Goal: Task Accomplishment & Management: Use online tool/utility

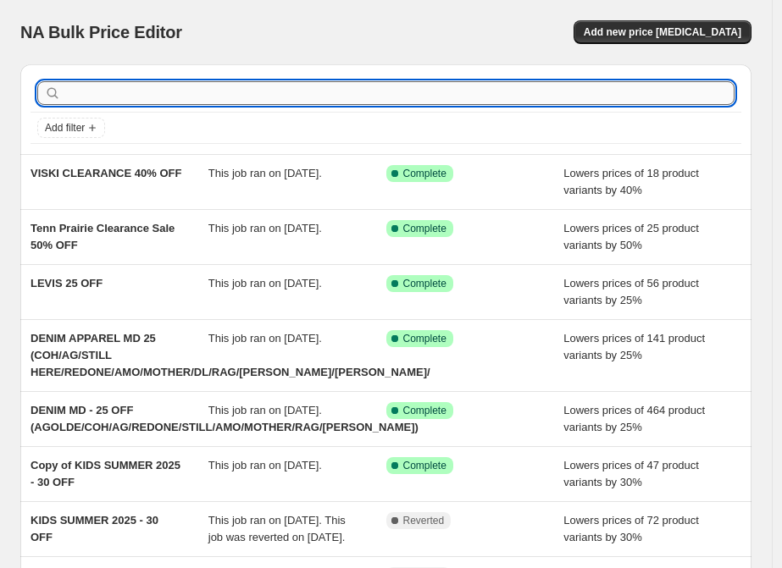
click at [147, 93] on input "text" at bounding box center [399, 93] width 670 height 24
type input "CHERR"
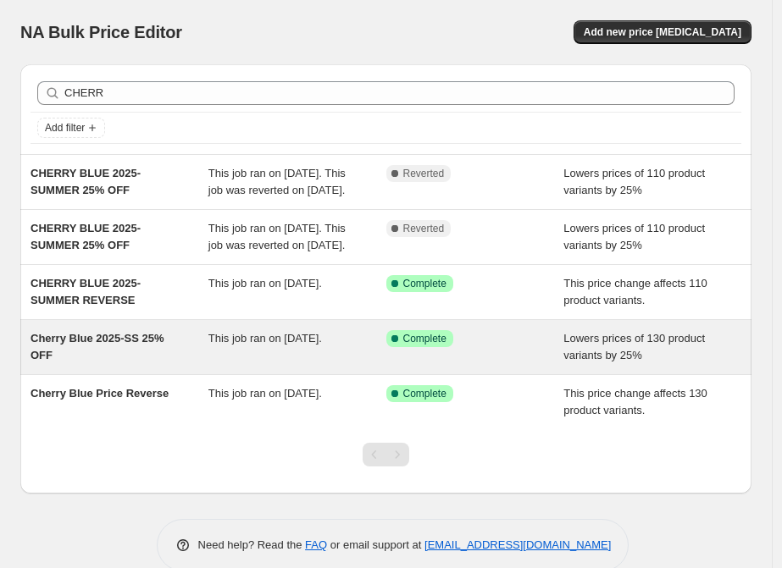
click at [101, 362] on span "Cherry Blue 2025-SS 25% OFF" at bounding box center [97, 347] width 134 height 30
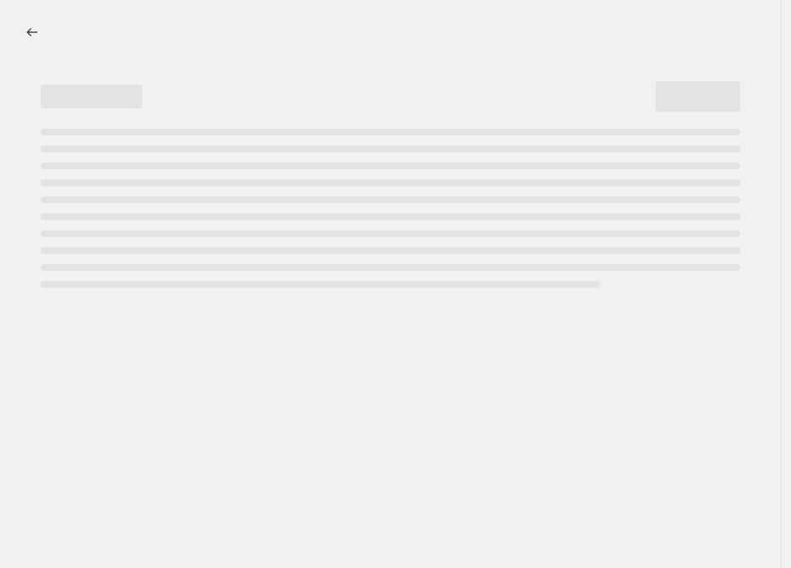
select select "percentage"
select select "vendor"
select select "tag"
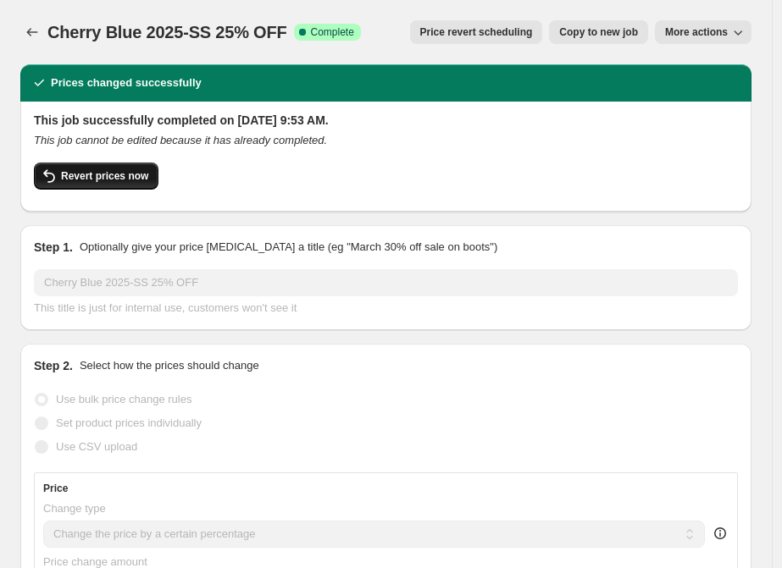
click at [97, 173] on span "Revert prices now" at bounding box center [104, 176] width 87 height 14
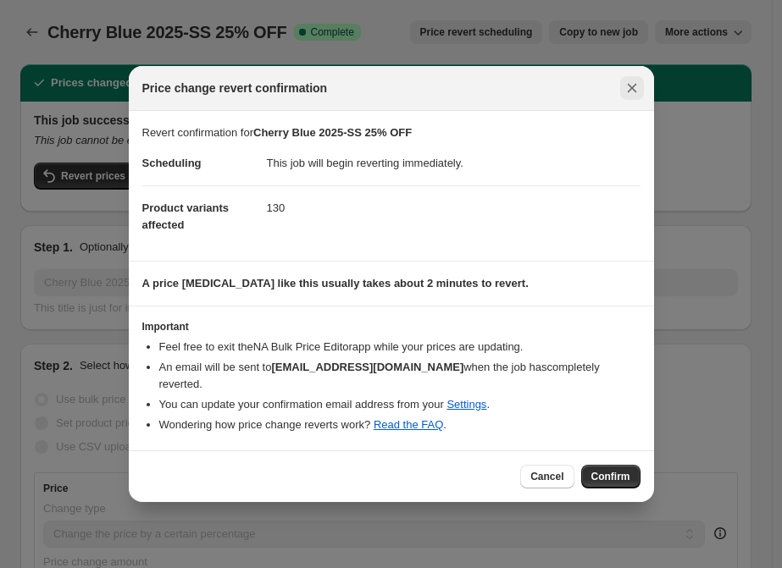
click at [623, 91] on icon "Close" at bounding box center [631, 88] width 17 height 17
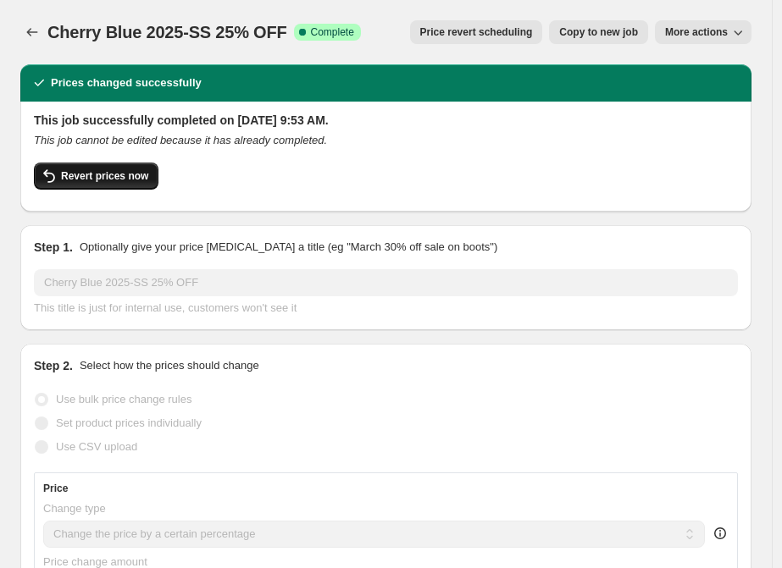
click at [130, 172] on span "Revert prices now" at bounding box center [104, 176] width 87 height 14
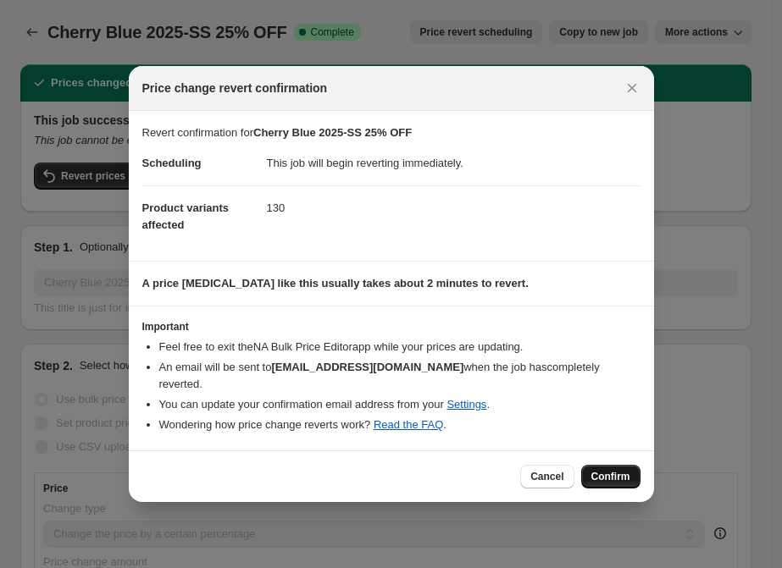
click at [595, 470] on span "Confirm" at bounding box center [610, 477] width 39 height 14
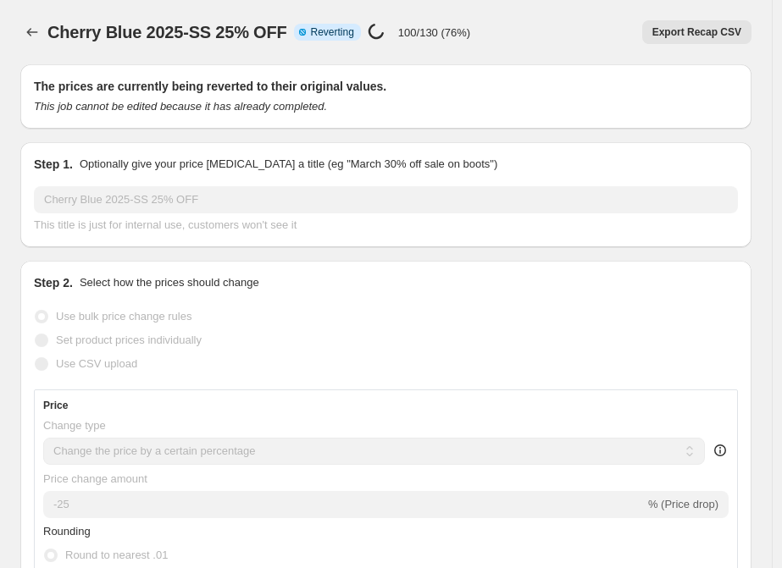
select select "percentage"
select select "vendor"
select select "tag"
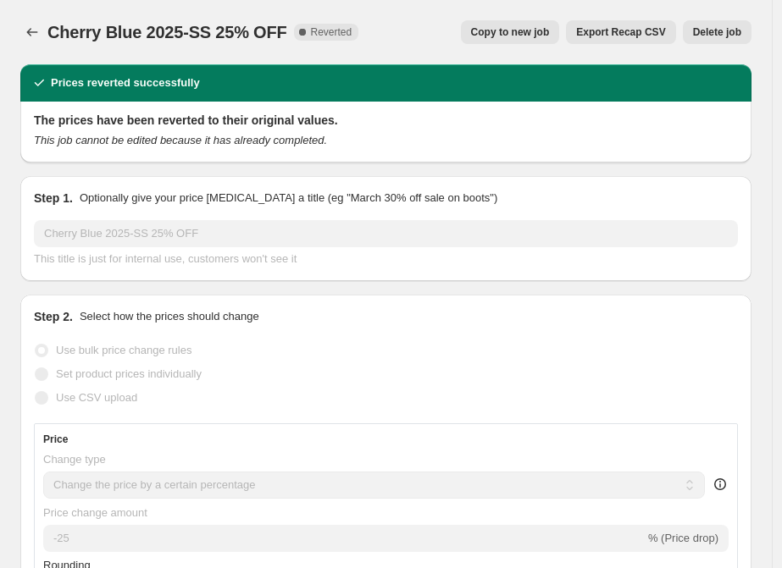
click at [493, 31] on span "Copy to new job" at bounding box center [510, 32] width 79 height 14
select select "percentage"
select select "vendor"
select select "tag"
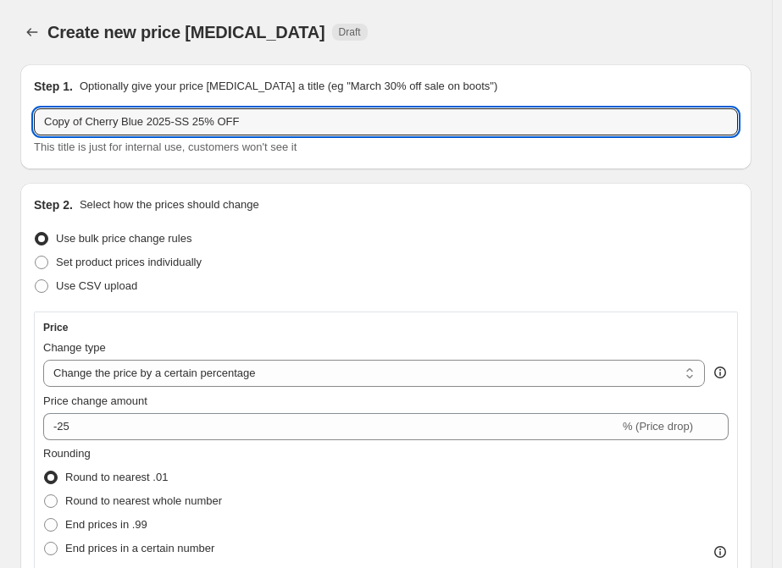
drag, startPoint x: 87, startPoint y: 119, endPoint x: 25, endPoint y: 133, distance: 63.3
click at [25, 133] on div "Step 1. Optionally give your price [MEDICAL_DATA] a title (eg "March 30% off sa…" at bounding box center [385, 116] width 731 height 105
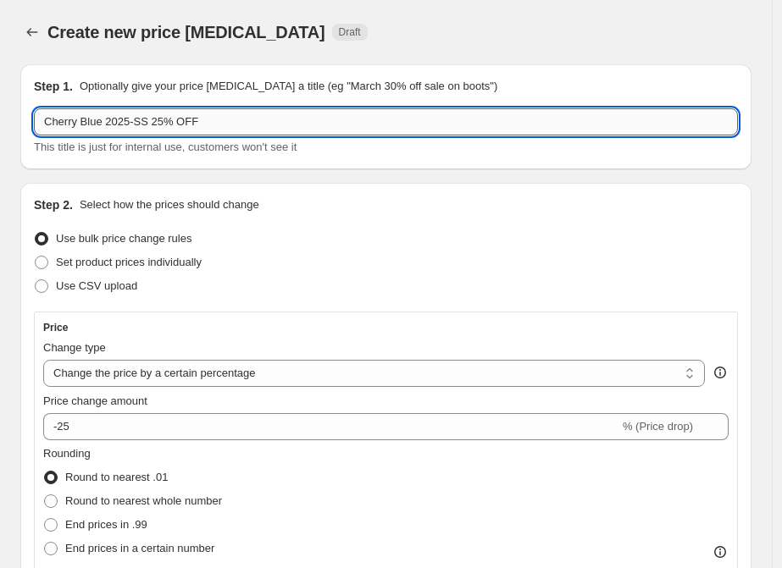
click at [155, 121] on input "Cherry Blue 2025-SS 25% OFF" at bounding box center [386, 121] width 704 height 27
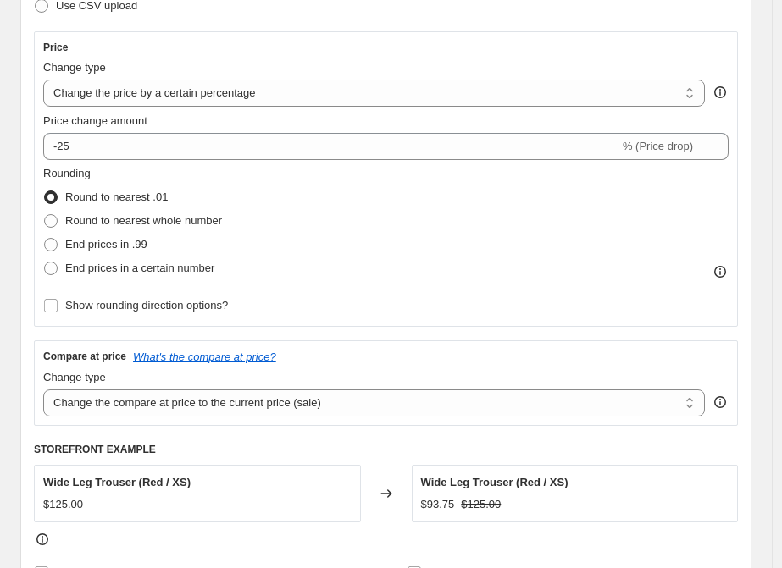
scroll to position [282, 0]
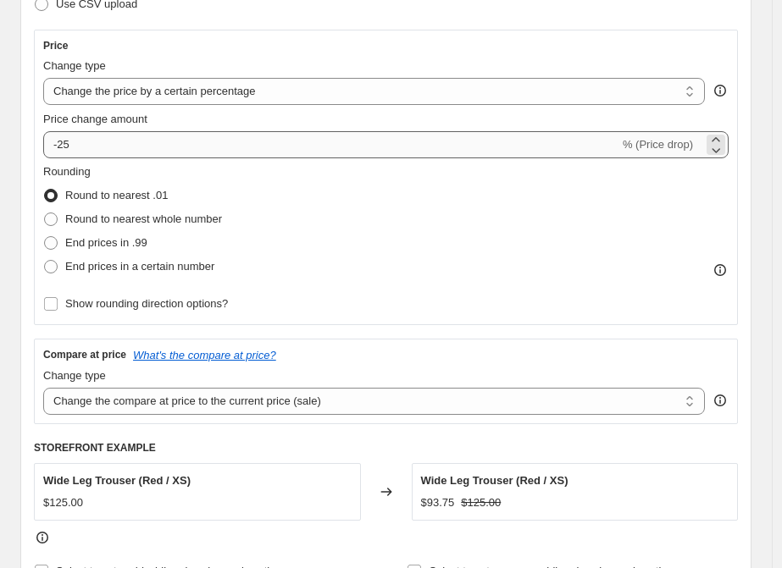
type input "Cherry Blue 2025-SS 50% OFF"
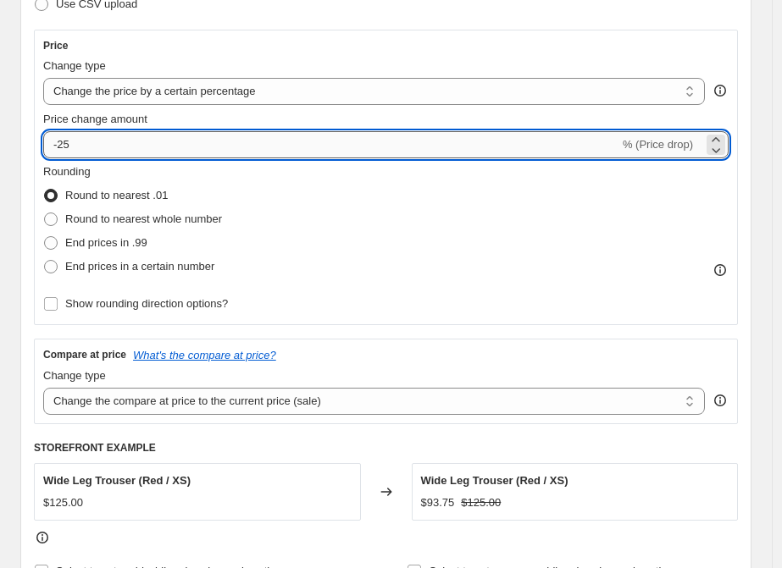
click at [143, 152] on input "-25" at bounding box center [331, 144] width 576 height 27
type input "-2"
type input "-50"
click at [300, 189] on div "Rounding Round to nearest .01 Round to nearest whole number End prices in .99 E…" at bounding box center [385, 220] width 685 height 115
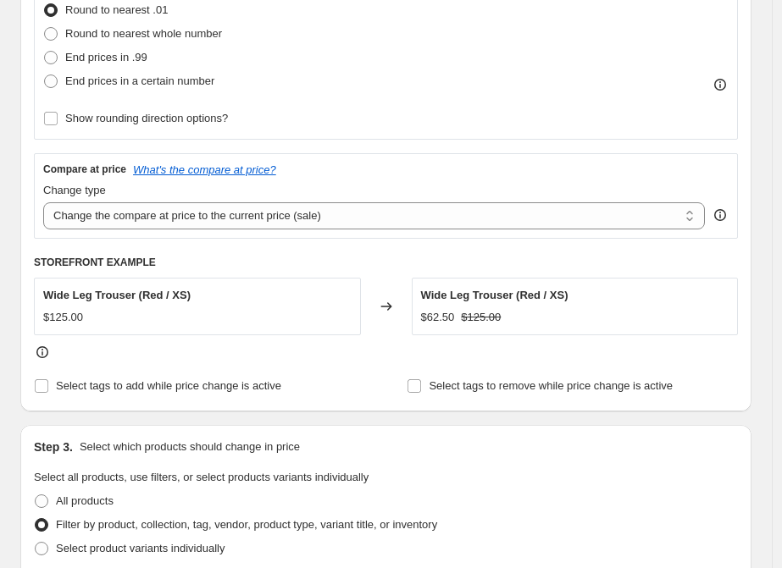
scroll to position [470, 0]
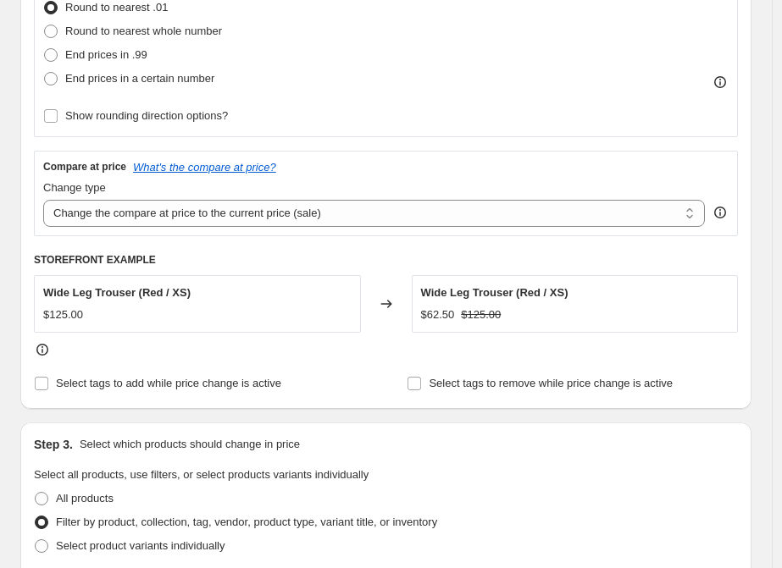
click at [395, 301] on icon at bounding box center [386, 304] width 17 height 17
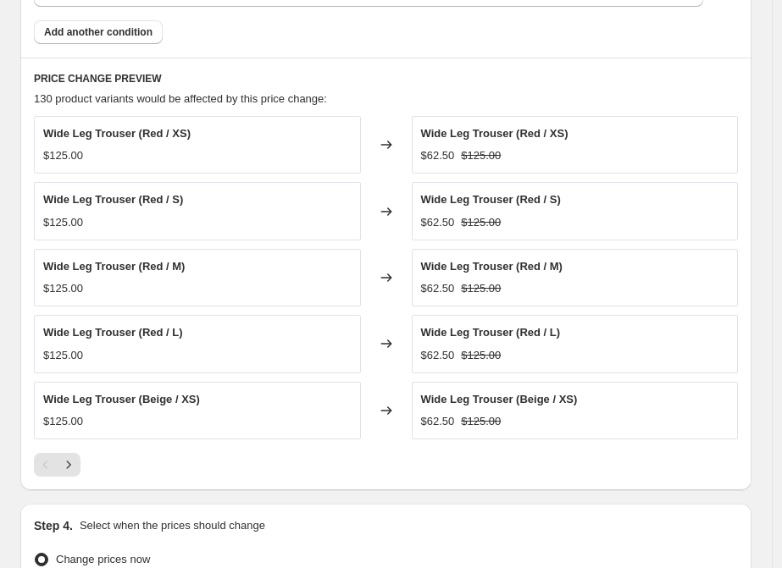
scroll to position [1317, 0]
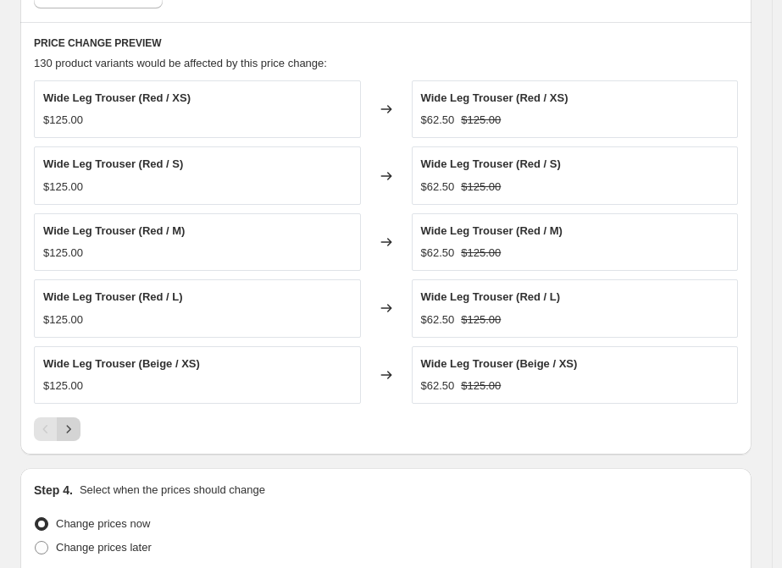
click at [79, 417] on button "Next" at bounding box center [69, 429] width 24 height 24
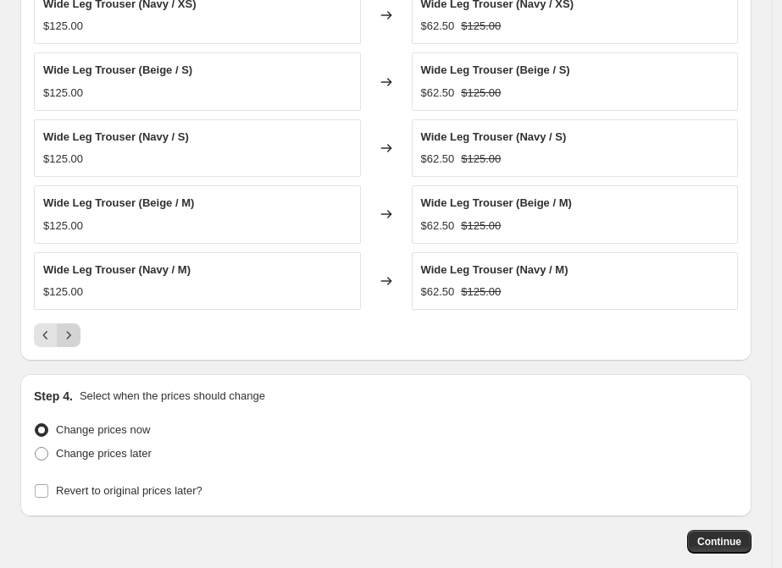
click at [69, 330] on icon "Next" at bounding box center [68, 335] width 17 height 17
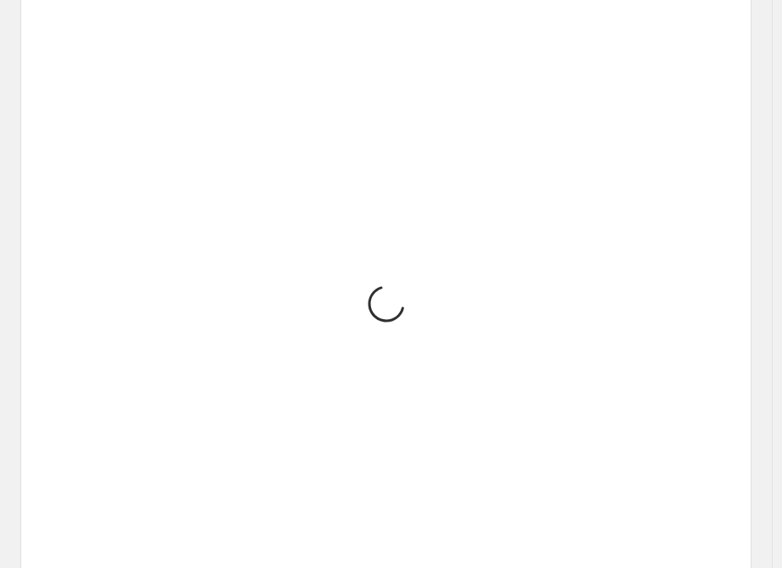
scroll to position [1411, 0]
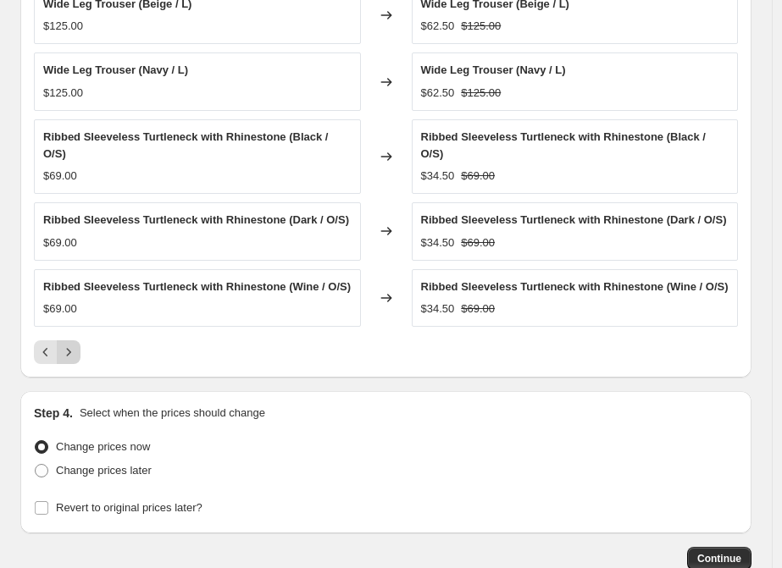
click at [69, 344] on icon "Next" at bounding box center [68, 352] width 17 height 17
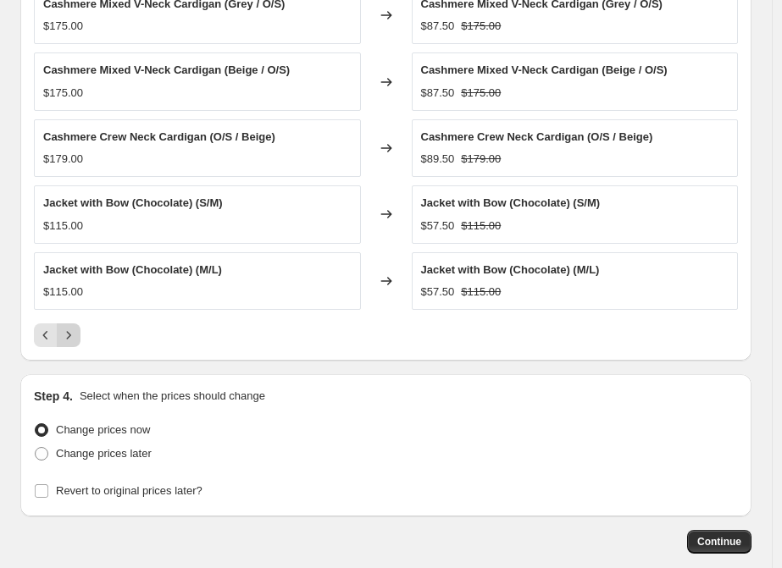
click at [69, 330] on icon "Next" at bounding box center [68, 335] width 17 height 17
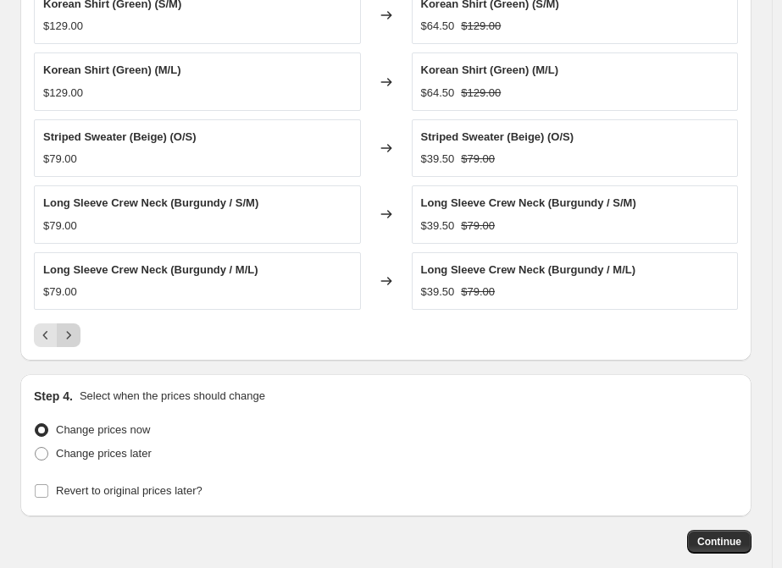
click at [69, 330] on icon "Next" at bounding box center [68, 335] width 17 height 17
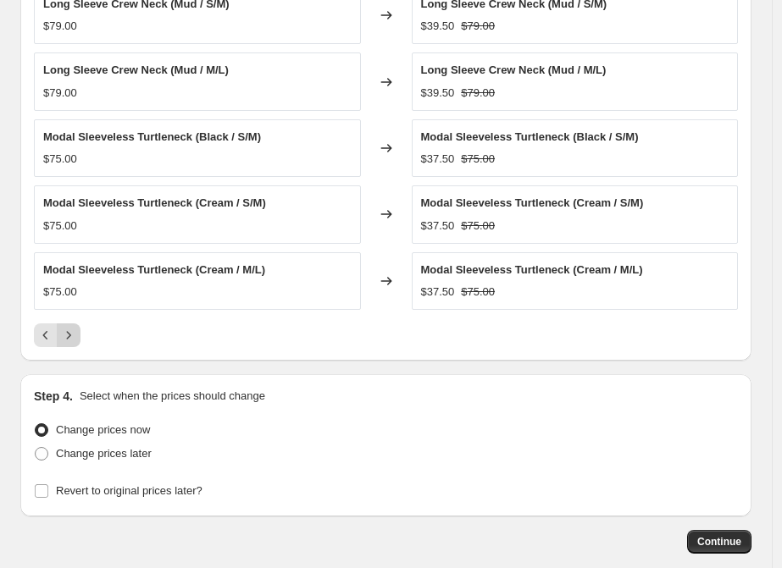
click at [69, 330] on icon "Next" at bounding box center [68, 335] width 17 height 17
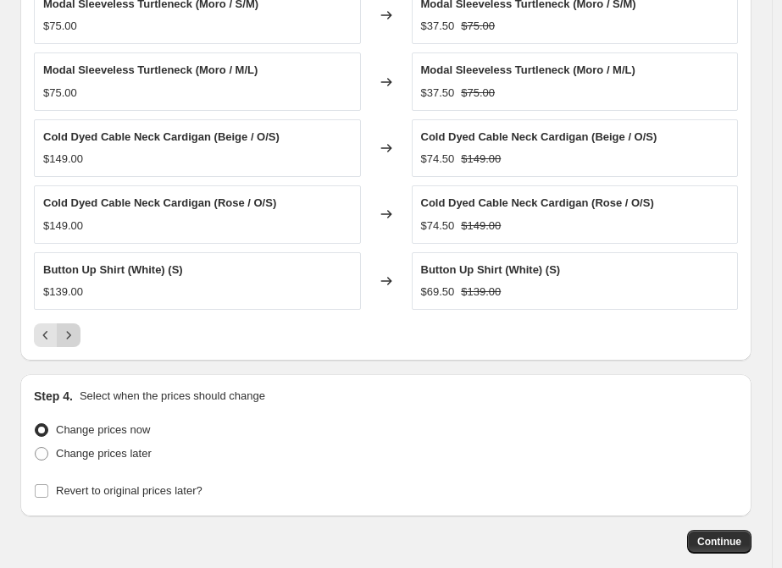
click at [69, 330] on icon "Next" at bounding box center [68, 335] width 17 height 17
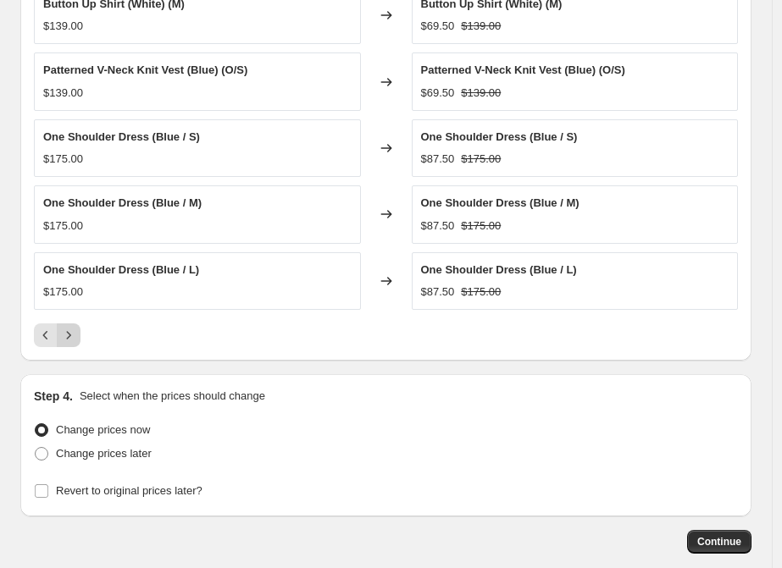
click at [69, 330] on icon "Next" at bounding box center [68, 335] width 17 height 17
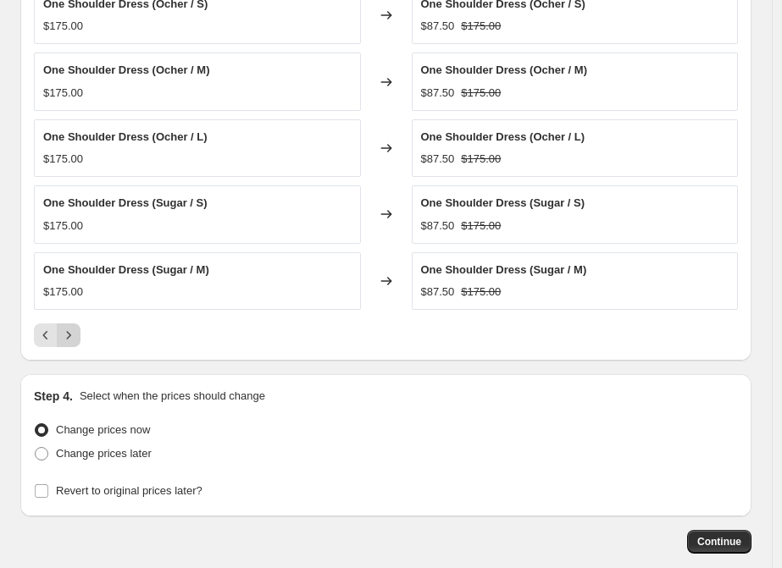
click at [69, 330] on icon "Next" at bounding box center [68, 335] width 17 height 17
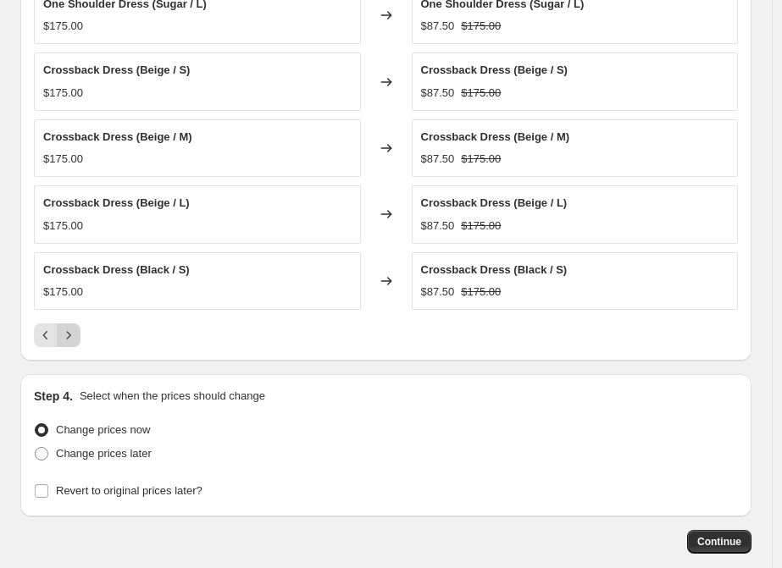
scroll to position [1317, 0]
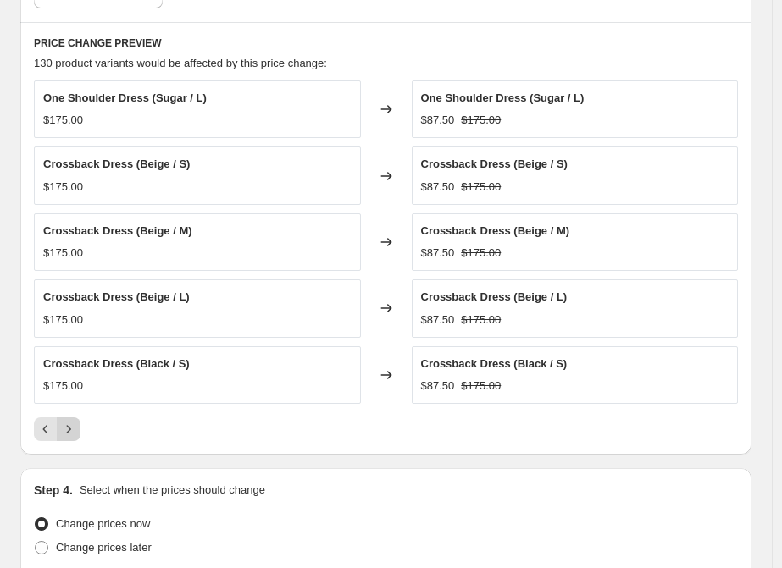
click at [67, 424] on icon "Next" at bounding box center [68, 429] width 17 height 17
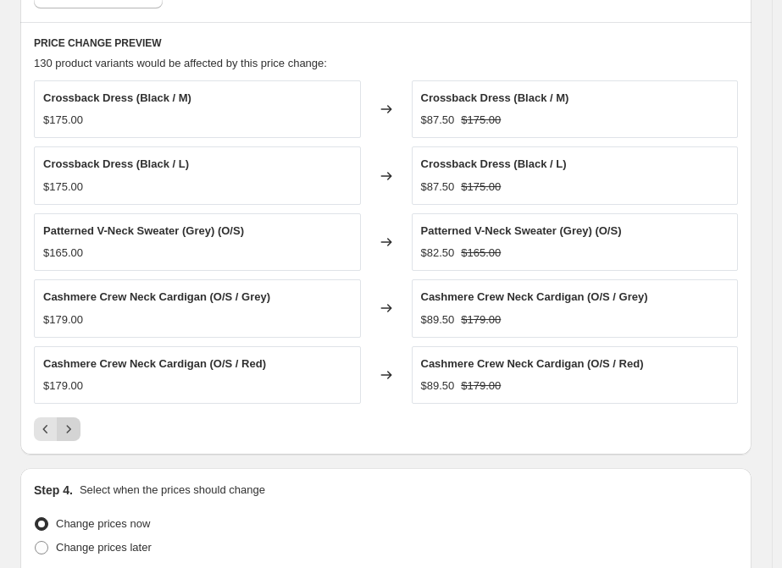
click at [72, 421] on icon "Next" at bounding box center [68, 429] width 17 height 17
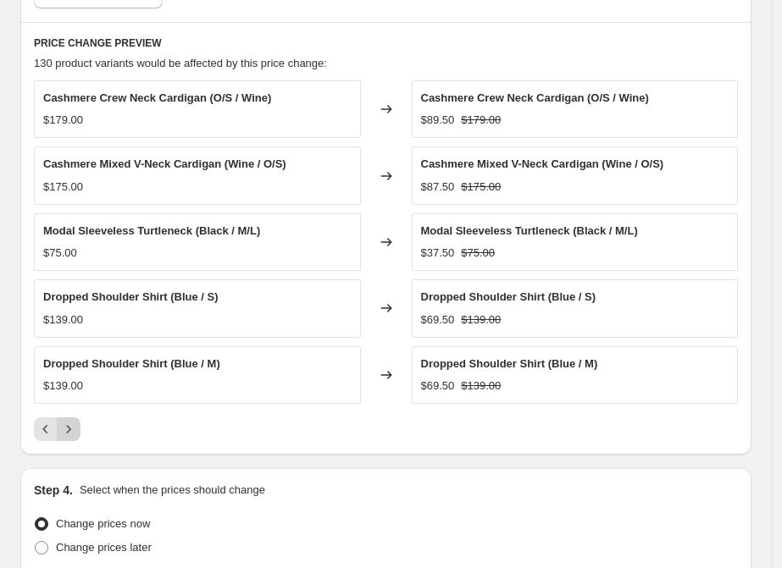
click at [72, 421] on icon "Next" at bounding box center [68, 429] width 17 height 17
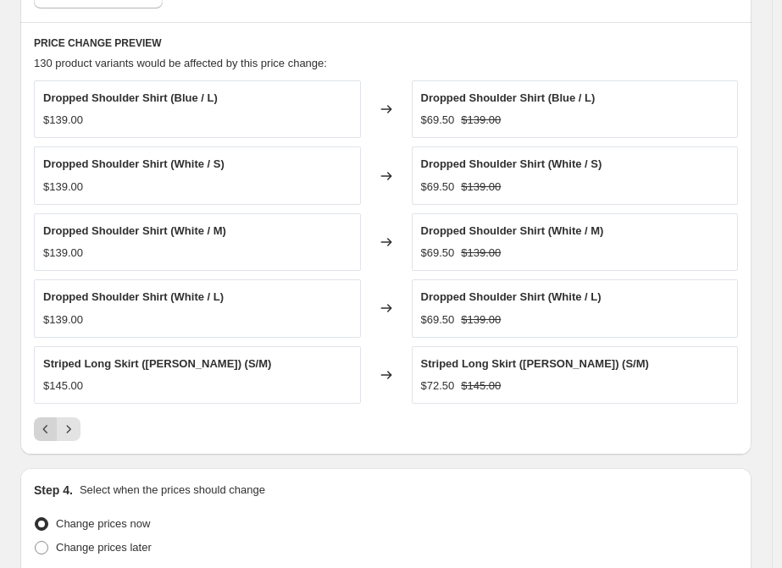
click at [49, 421] on icon "Previous" at bounding box center [45, 429] width 17 height 17
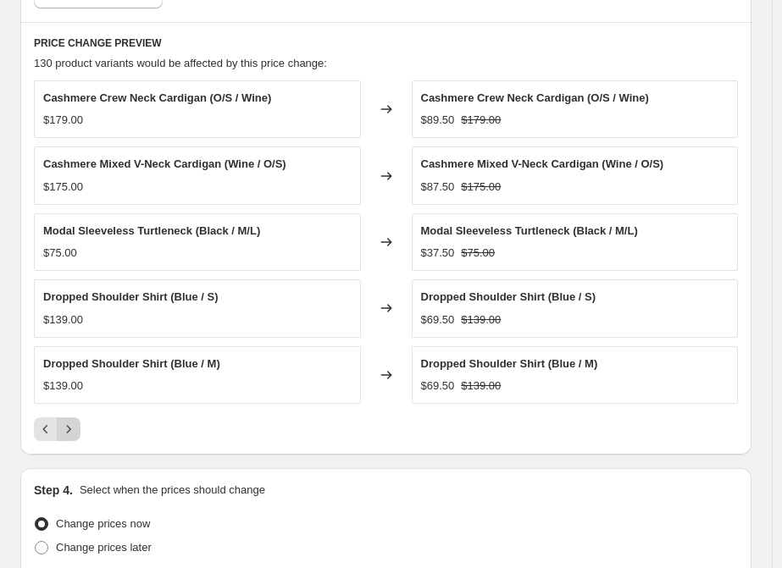
click at [69, 425] on icon "Next" at bounding box center [69, 429] width 4 height 8
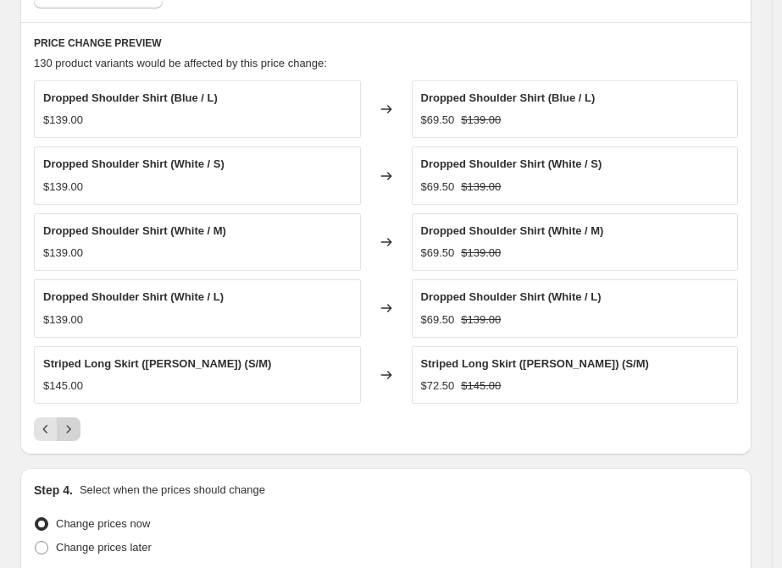
click at [69, 425] on icon "Next" at bounding box center [69, 429] width 4 height 8
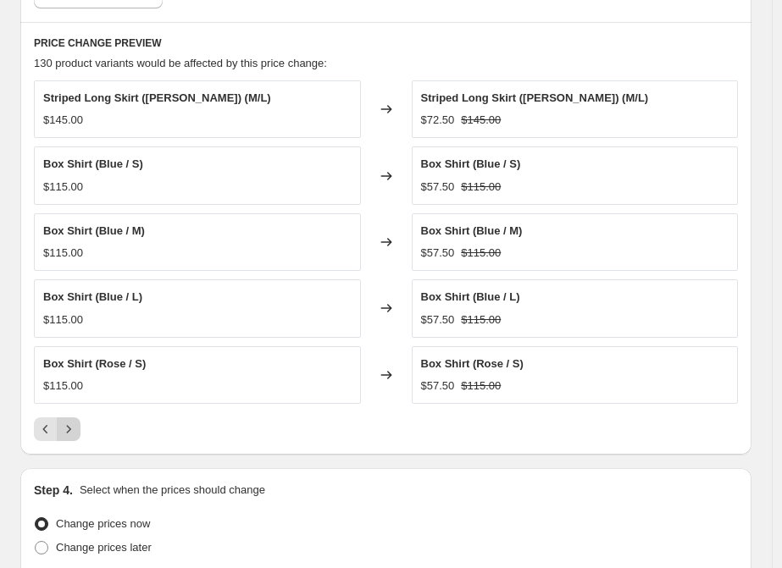
click at [69, 425] on icon "Next" at bounding box center [69, 429] width 4 height 8
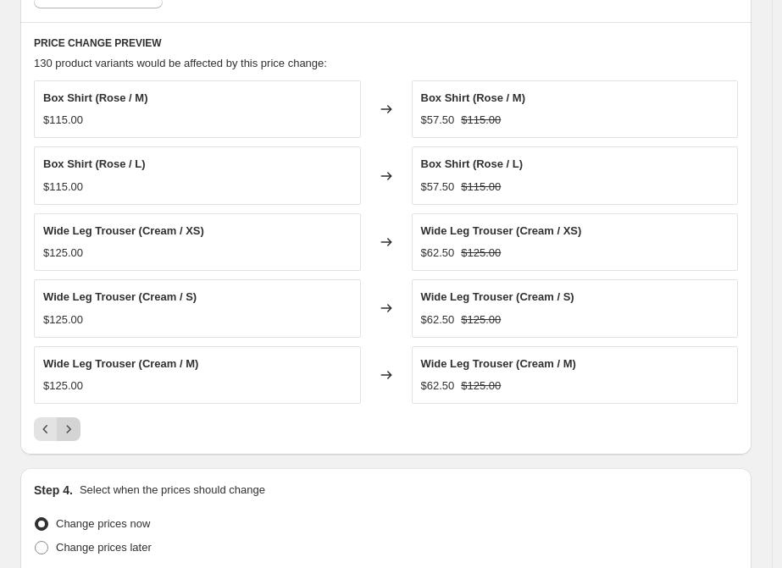
click at [69, 425] on icon "Next" at bounding box center [69, 429] width 4 height 8
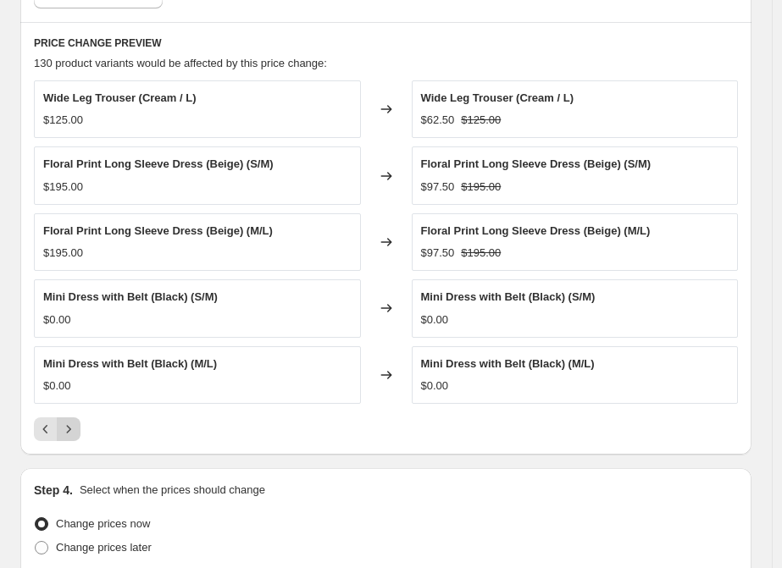
click at [79, 418] on button "Next" at bounding box center [69, 429] width 24 height 24
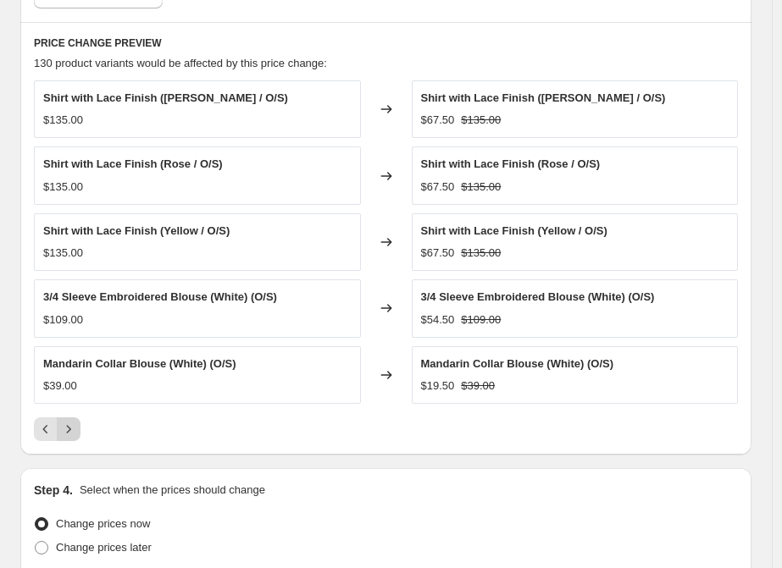
click at [79, 418] on button "Next" at bounding box center [69, 429] width 24 height 24
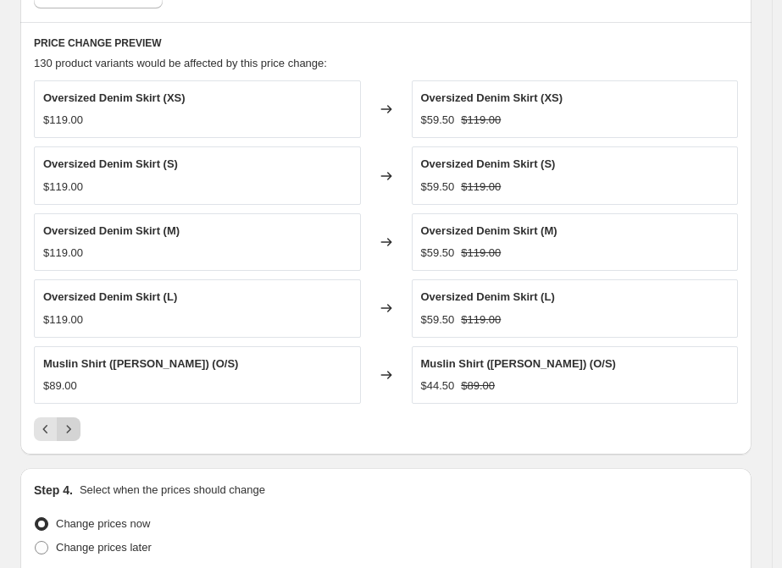
click at [79, 418] on button "Next" at bounding box center [69, 429] width 24 height 24
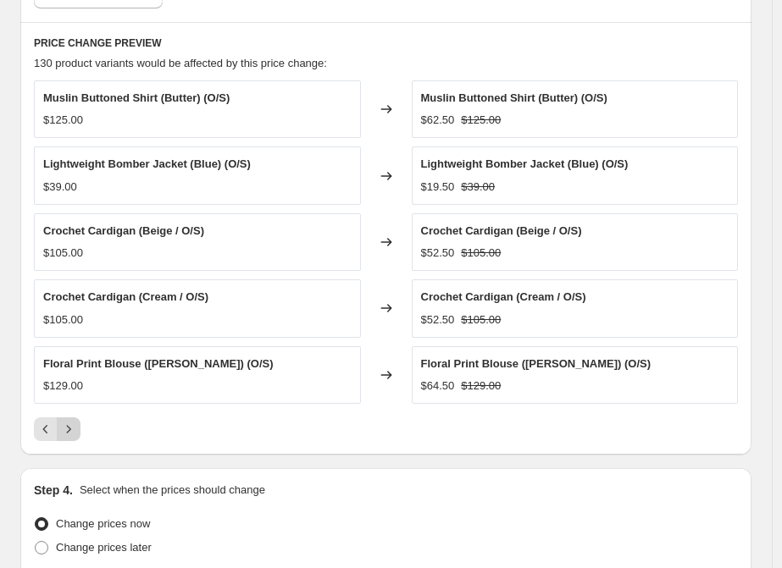
click at [79, 418] on button "Next" at bounding box center [69, 429] width 24 height 24
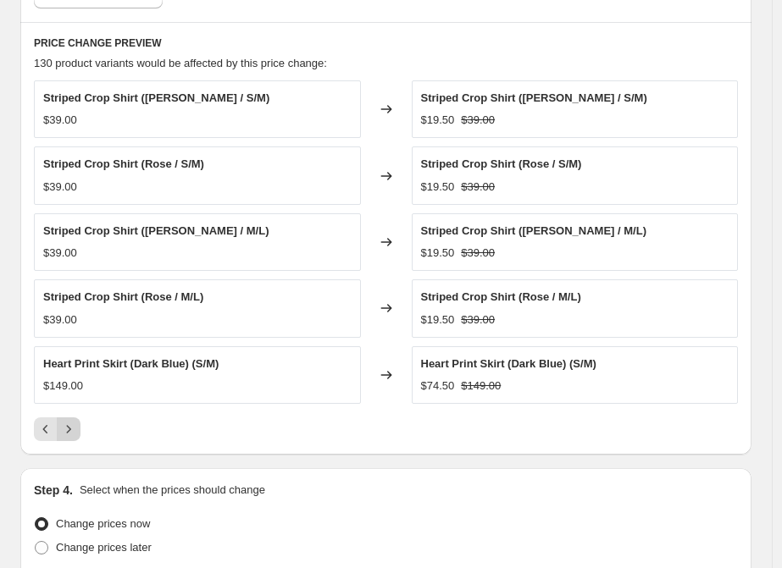
click at [79, 418] on button "Next" at bounding box center [69, 429] width 24 height 24
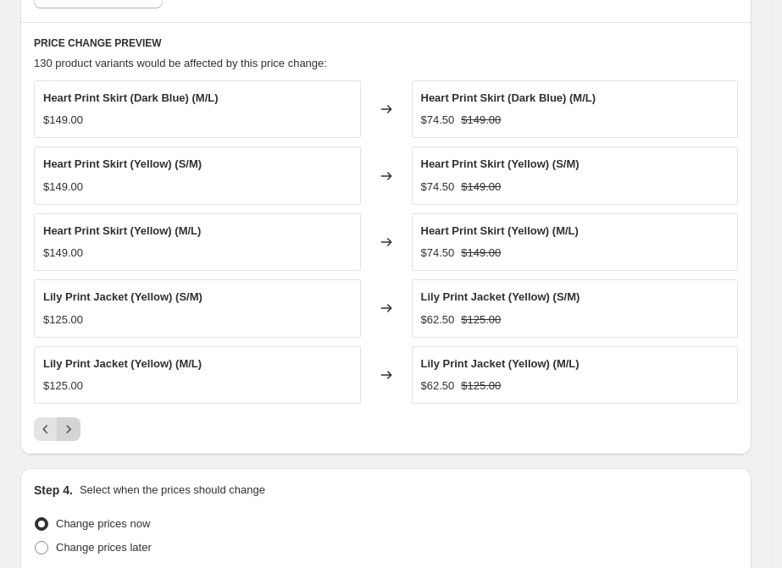
click at [79, 418] on button "Next" at bounding box center [69, 429] width 24 height 24
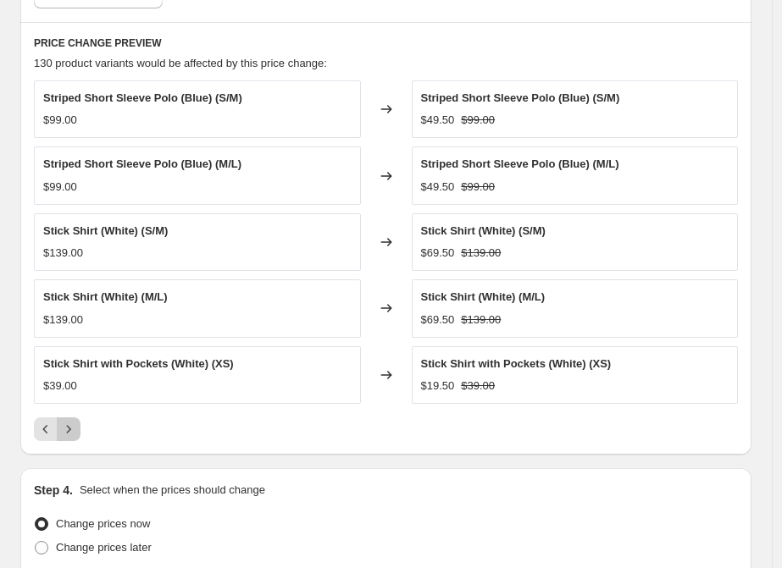
click at [79, 418] on button "Next" at bounding box center [69, 429] width 24 height 24
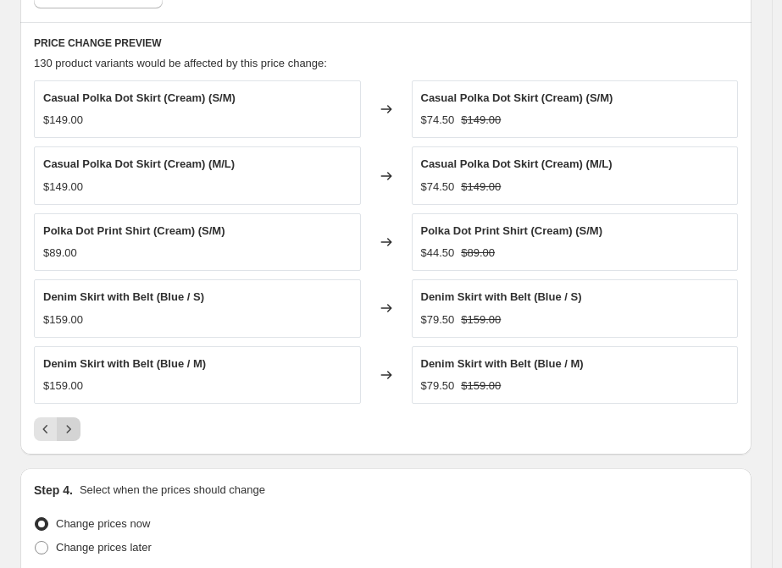
click at [79, 418] on button "Next" at bounding box center [69, 429] width 24 height 24
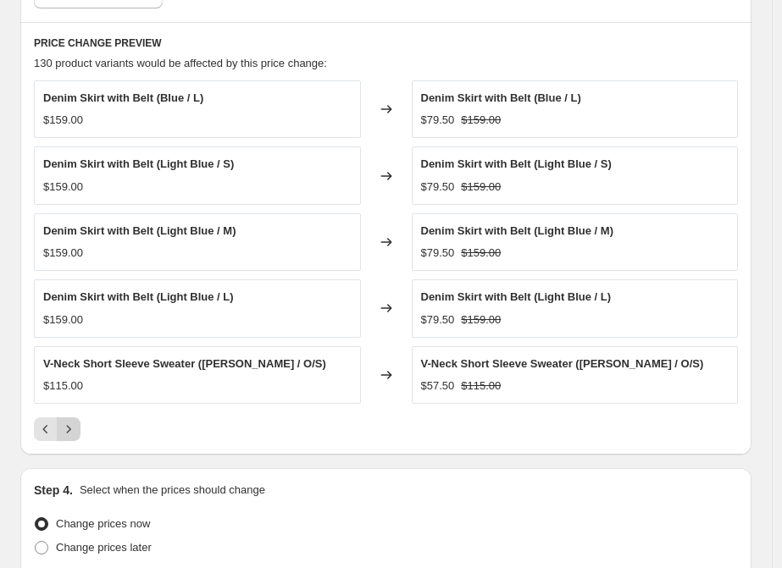
click at [79, 418] on button "Next" at bounding box center [69, 429] width 24 height 24
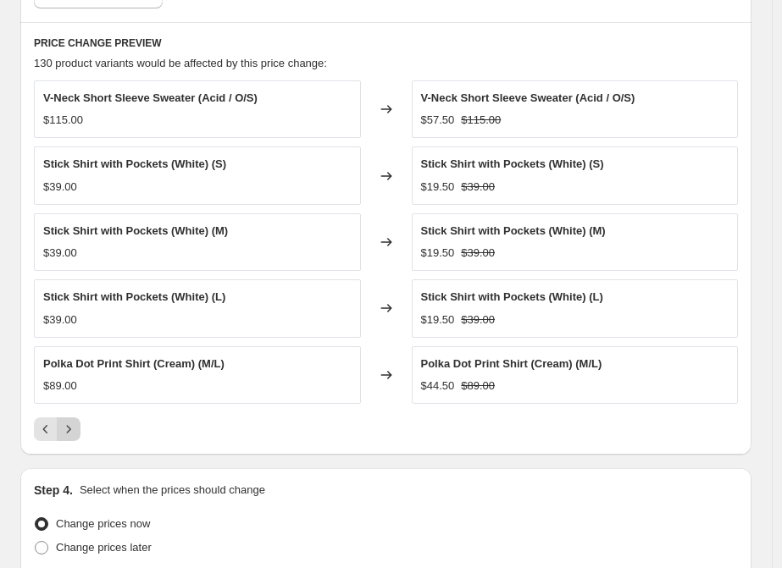
click at [79, 418] on button "Next" at bounding box center [69, 429] width 24 height 24
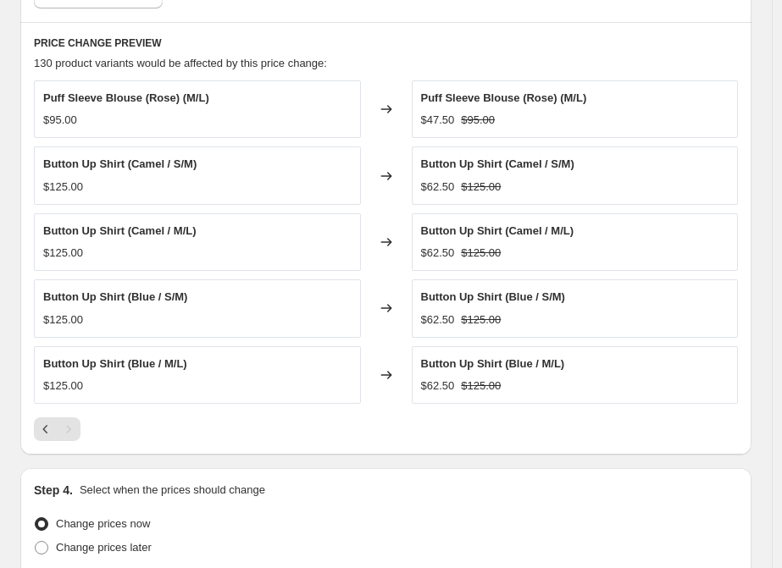
scroll to position [1492, 0]
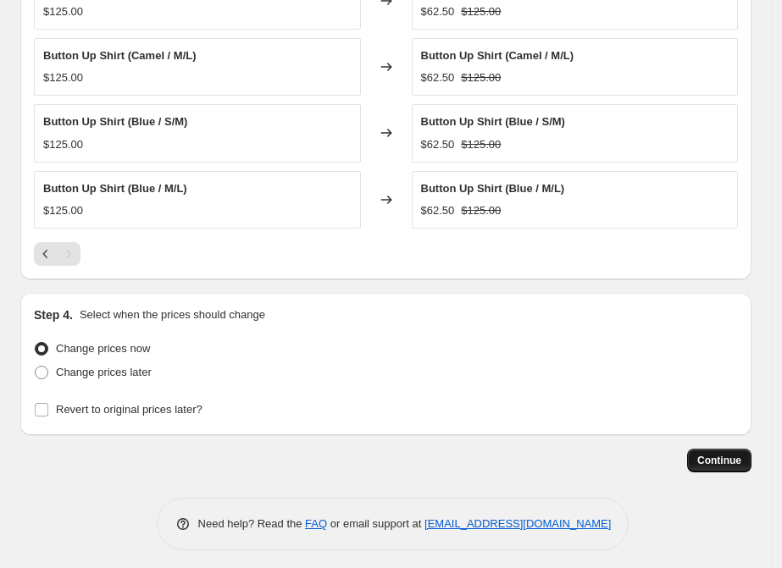
click at [707, 449] on button "Continue" at bounding box center [719, 461] width 64 height 24
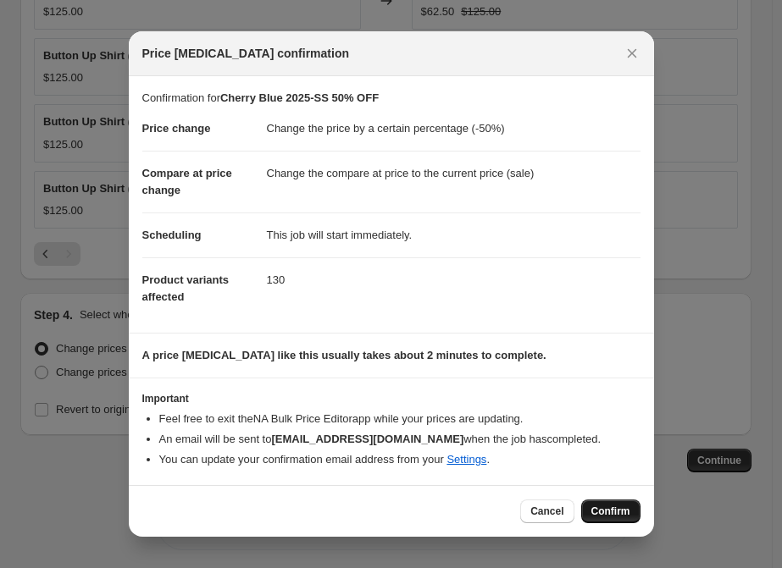
click at [620, 500] on button "Confirm" at bounding box center [610, 512] width 59 height 24
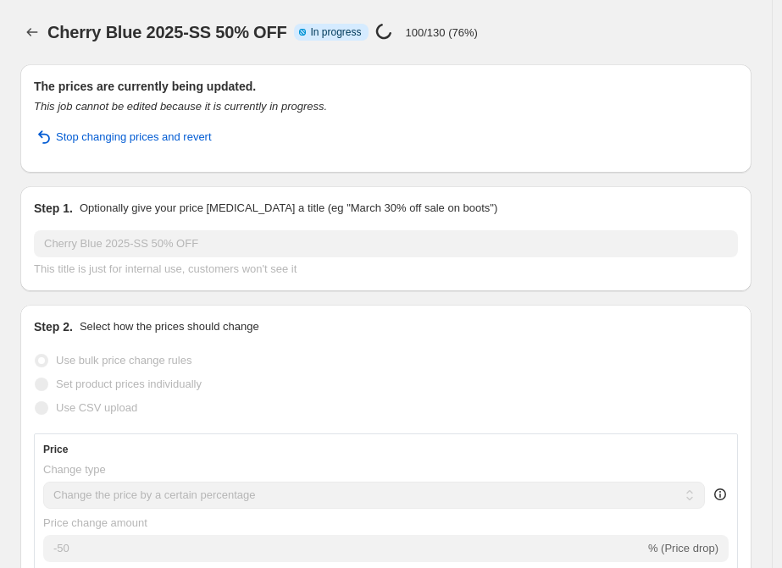
select select "percentage"
select select "vendor"
select select "tag"
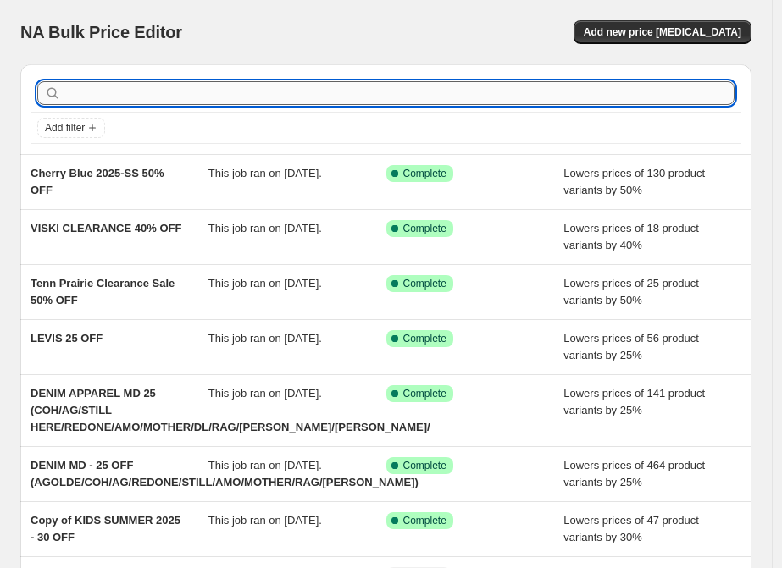
click at [218, 97] on input "text" at bounding box center [399, 93] width 670 height 24
paste input "DAYDREAMER SS25 20%"
type input "DAYDREAMER SS25 20%"
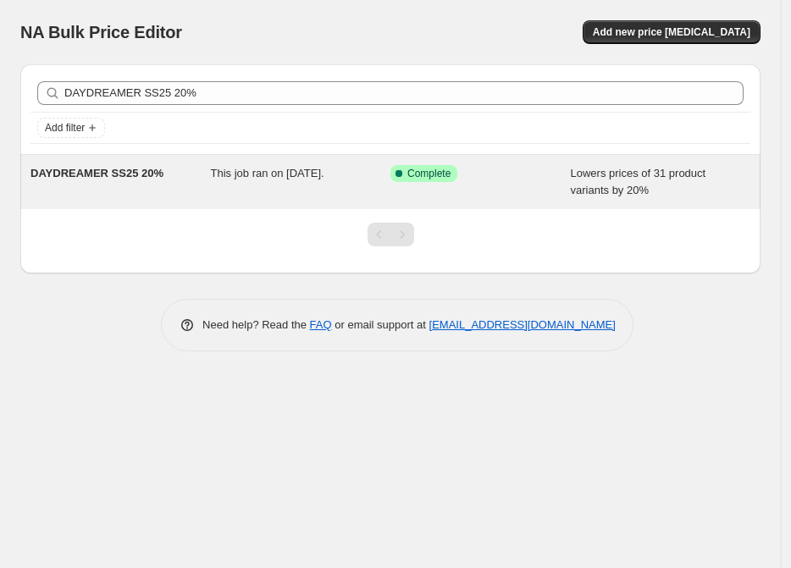
click at [122, 169] on span "DAYDREAMER SS25 20%" at bounding box center [96, 173] width 133 height 13
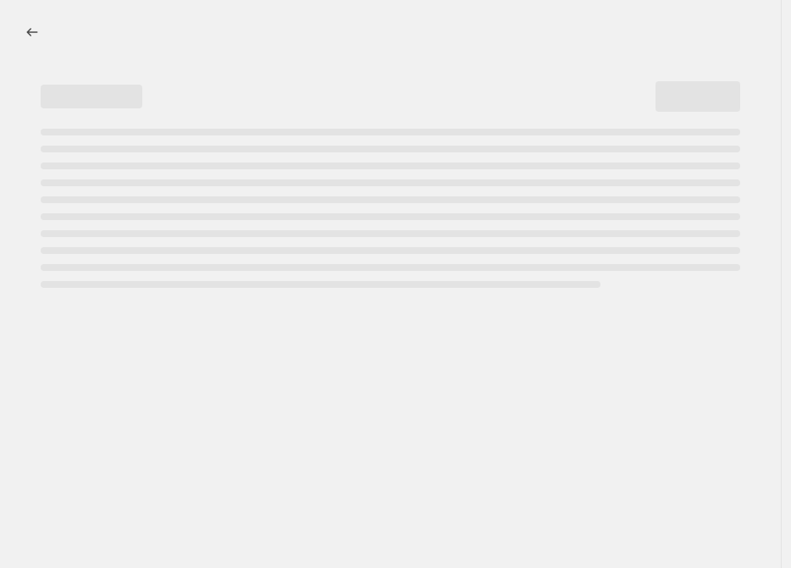
select select "percentage"
select select "collection"
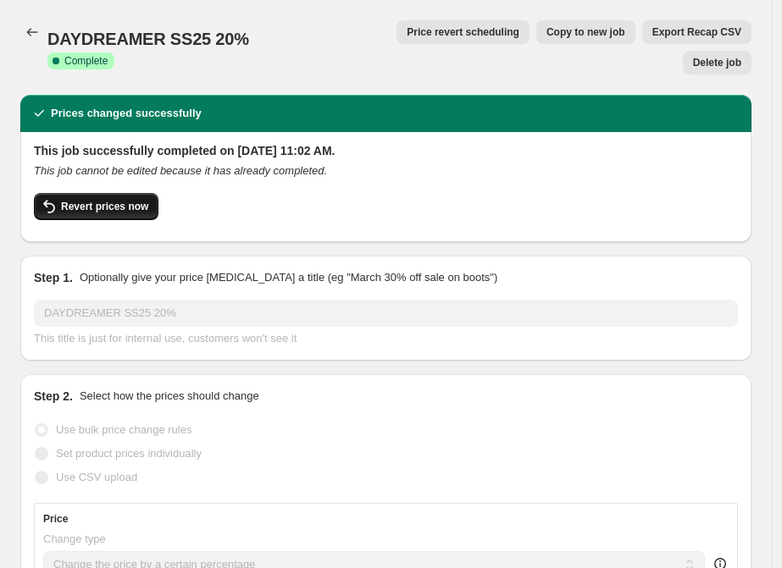
click at [130, 200] on span "Revert prices now" at bounding box center [104, 207] width 87 height 14
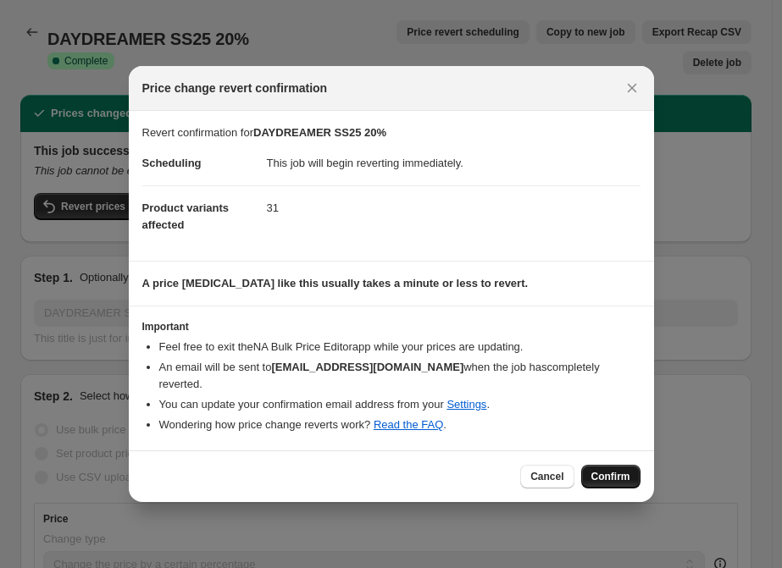
click at [603, 470] on span "Confirm" at bounding box center [610, 477] width 39 height 14
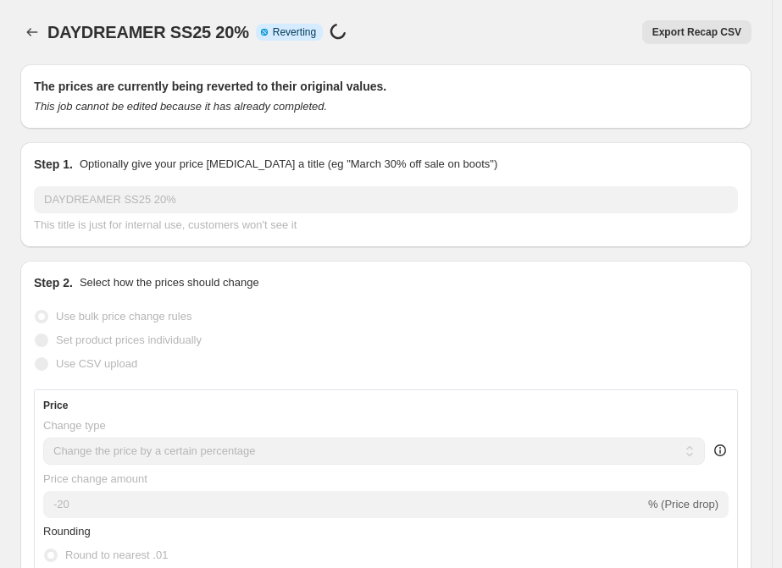
select select "percentage"
select select "collection"
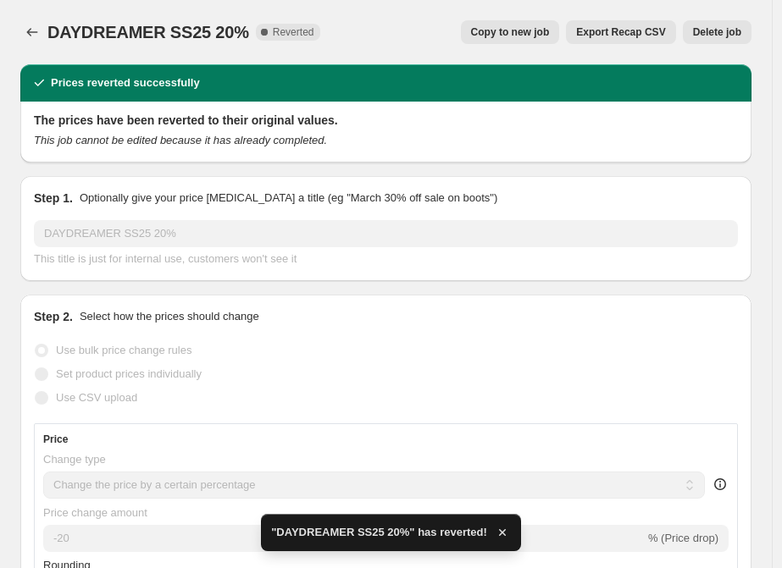
click at [500, 32] on span "Copy to new job" at bounding box center [510, 32] width 79 height 14
select select "percentage"
select select "collection"
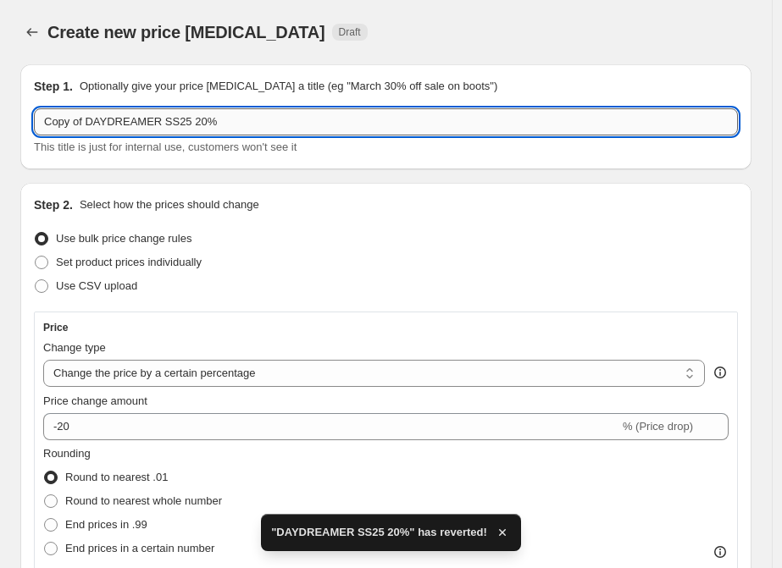
click at [188, 123] on input "Copy of DAYDREAMER SS25 20%" at bounding box center [386, 121] width 704 height 27
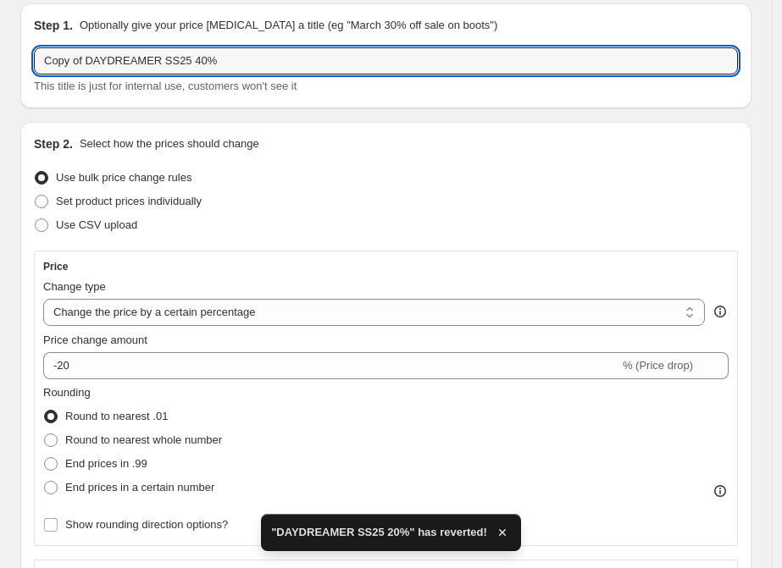
scroll to position [94, 0]
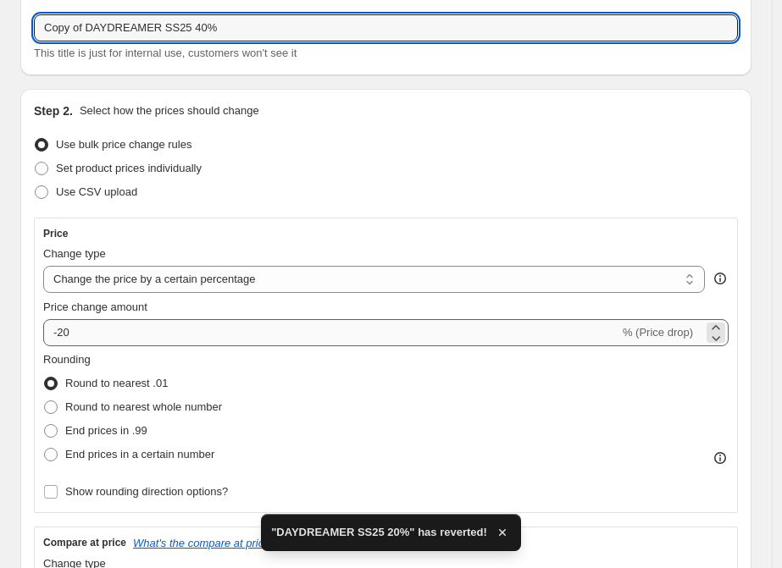
type input "Copy of DAYDREAMER SS25 40%"
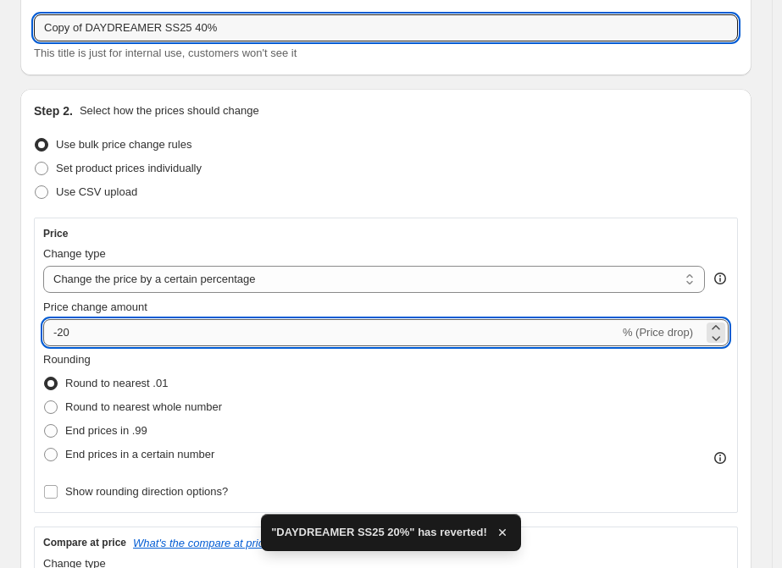
click at [156, 323] on input "-20" at bounding box center [331, 332] width 576 height 27
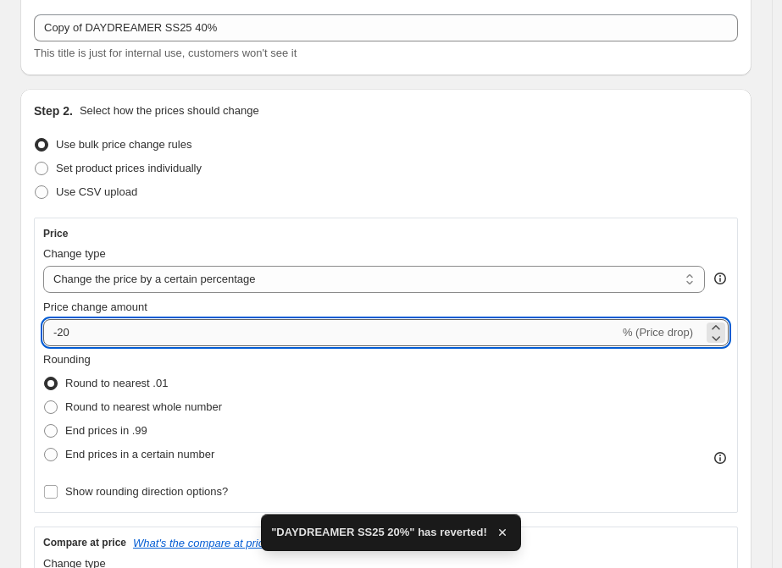
type input "-2"
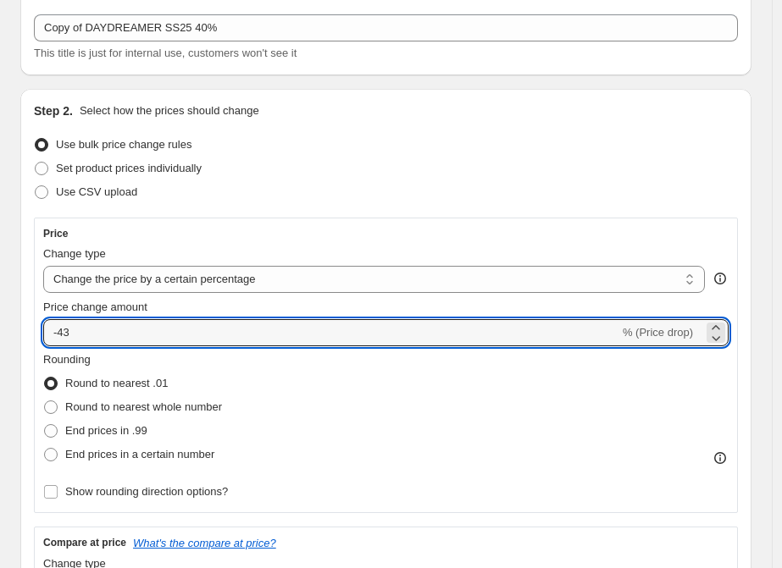
click at [295, 371] on div "Rounding Round to nearest .01 Round to nearest whole number End prices in .99 E…" at bounding box center [385, 408] width 685 height 115
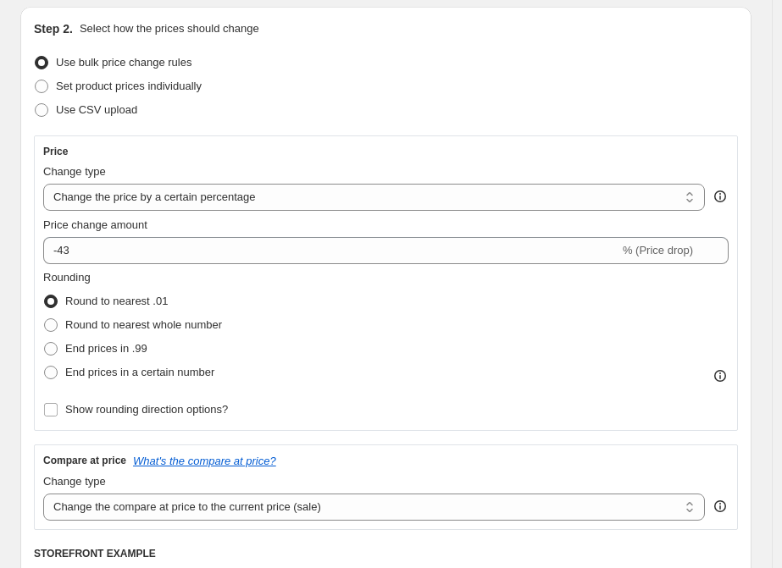
scroll to position [188, 0]
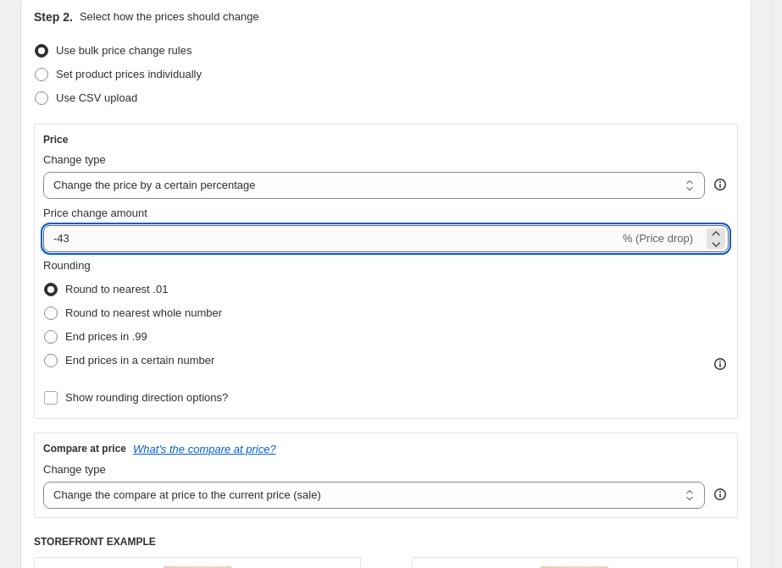
click at [220, 245] on input "-43" at bounding box center [331, 238] width 576 height 27
type input "-40"
click at [304, 275] on div "Rounding Round to nearest .01 Round to nearest whole number End prices in .99 E…" at bounding box center [385, 314] width 685 height 115
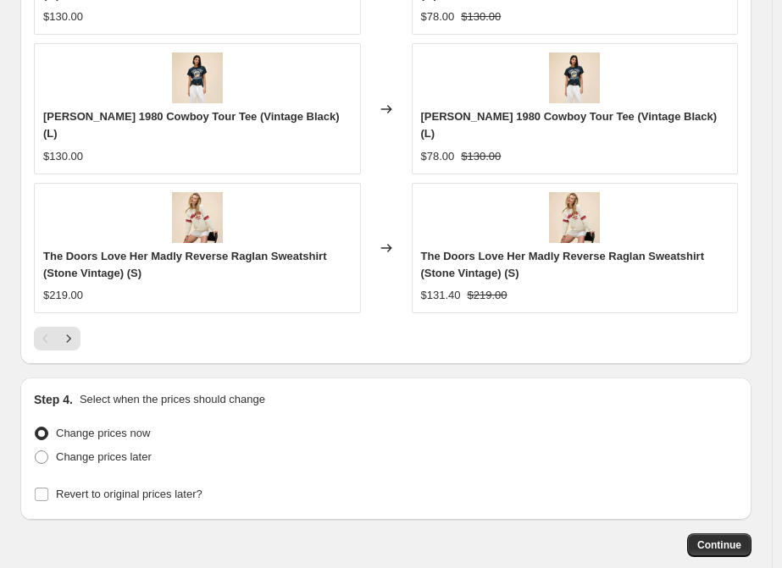
scroll to position [1789, 0]
click at [720, 539] on span "Continue" at bounding box center [719, 546] width 44 height 14
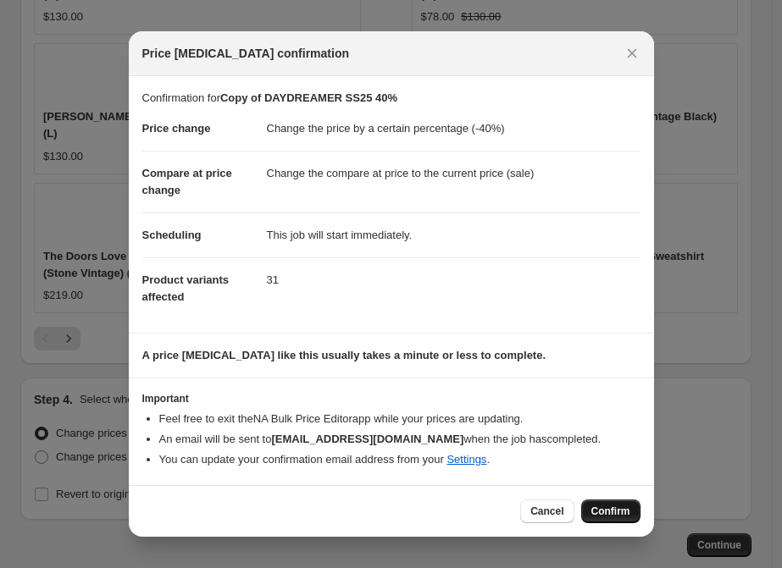
click at [593, 503] on button "Confirm" at bounding box center [610, 512] width 59 height 24
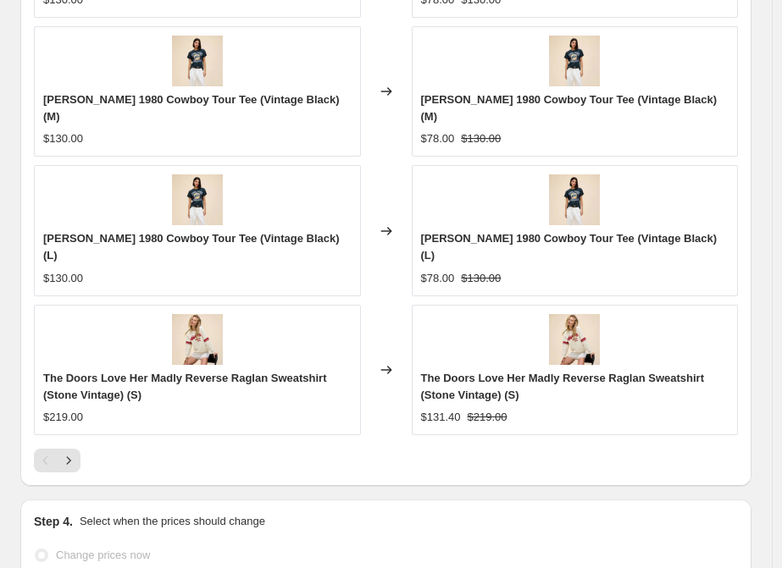
scroll to position [1833, 0]
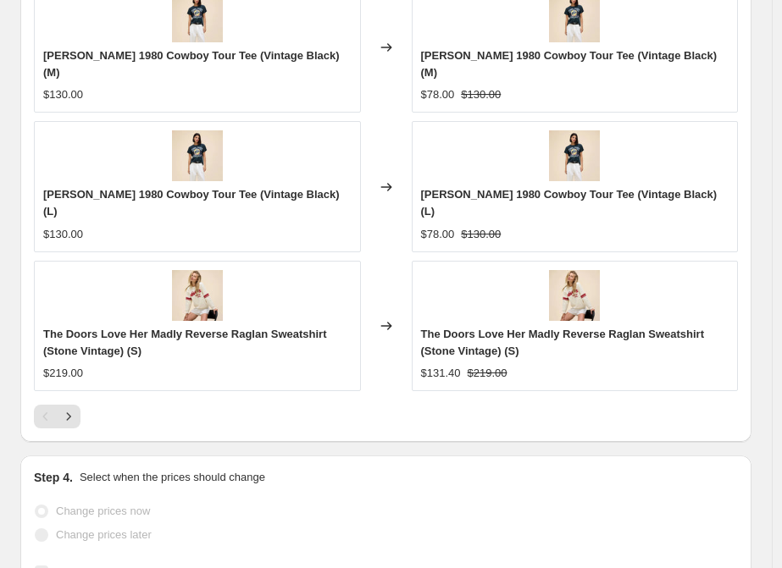
select select "percentage"
select select "collection"
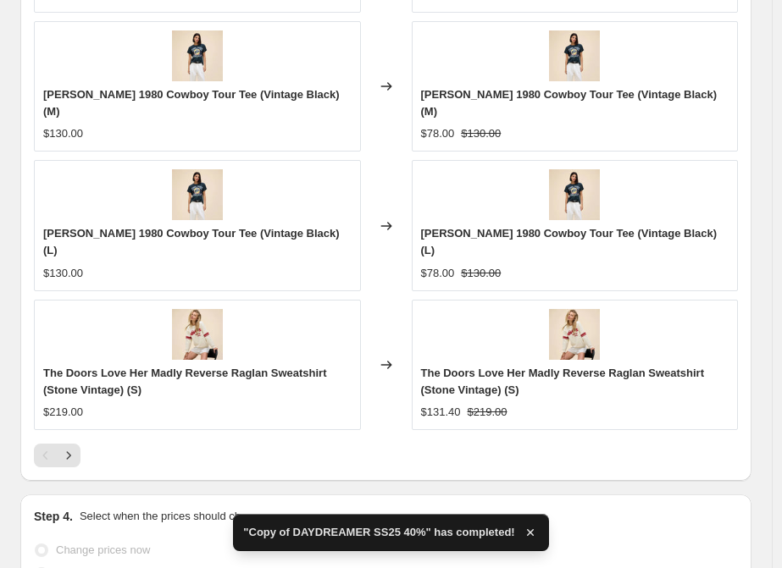
scroll to position [0, 0]
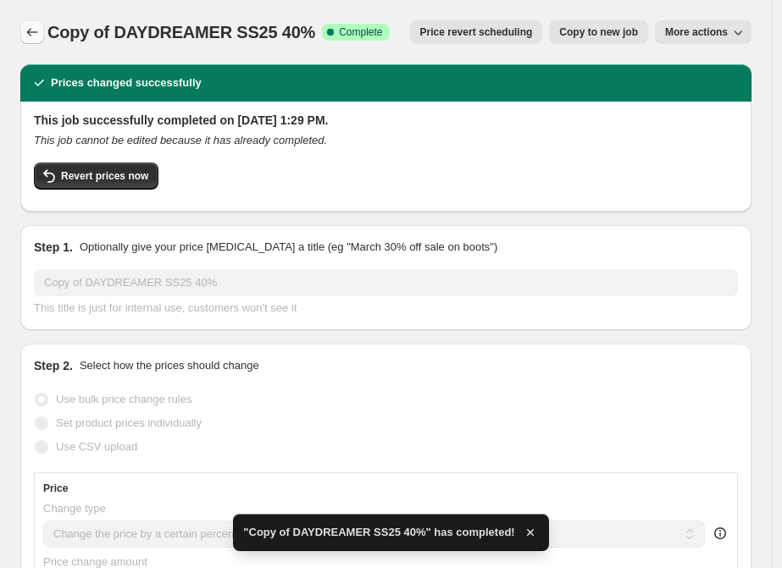
click at [33, 32] on icon "Price change jobs" at bounding box center [32, 32] width 11 height 8
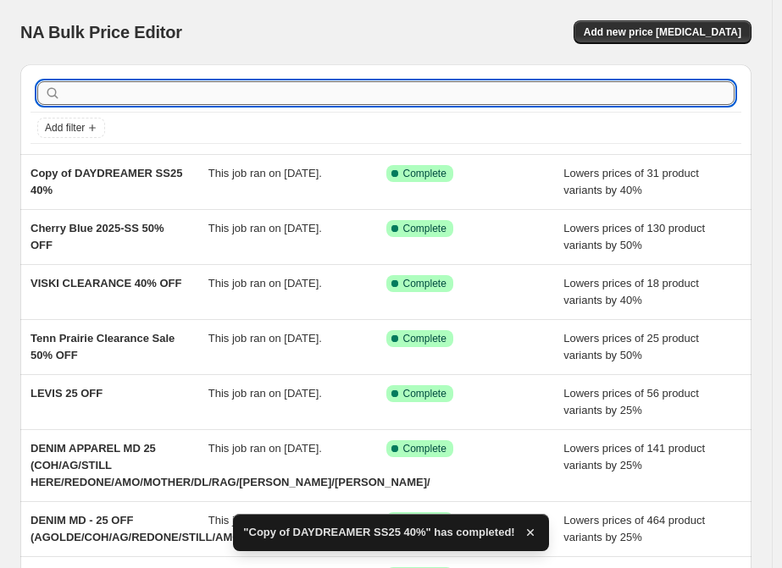
click at [172, 93] on input "text" at bounding box center [399, 93] width 670 height 24
paste input "DEDICATED SS25 30%"
type input "DEDICATED SS25 30%"
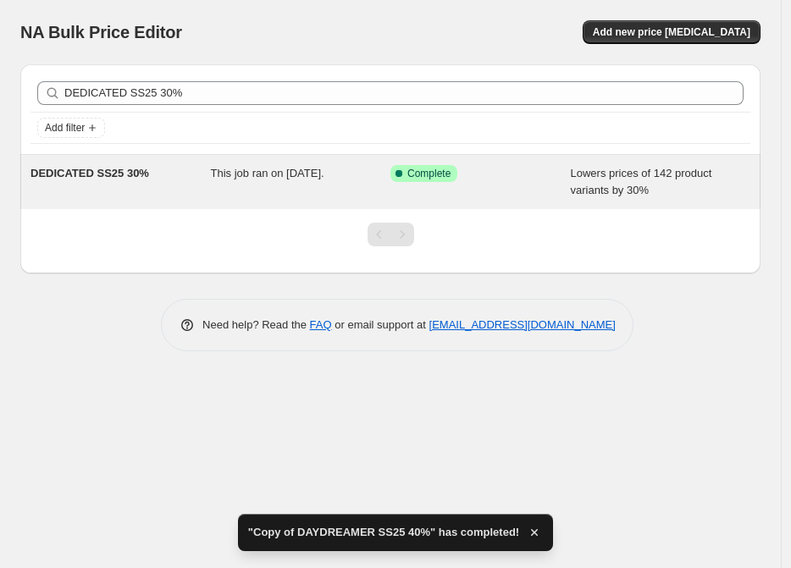
click at [125, 174] on span "DEDICATED SS25 30%" at bounding box center [89, 173] width 119 height 13
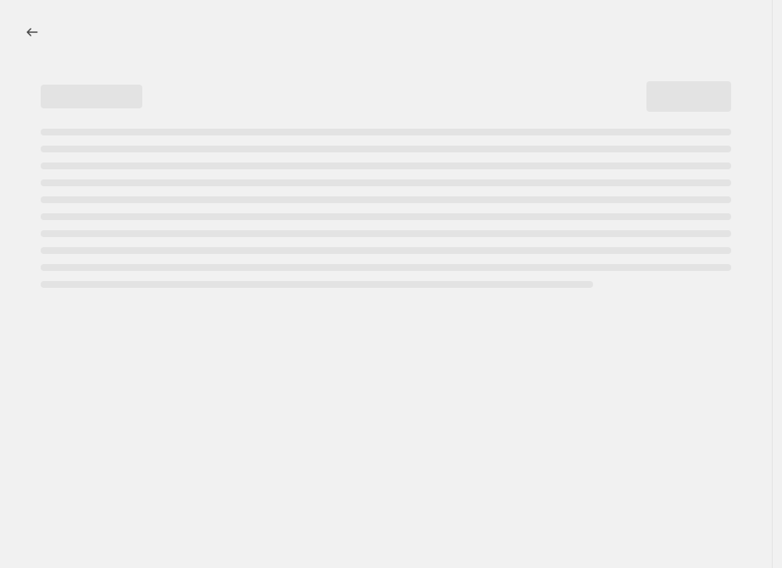
select select "percentage"
select select "vendor"
select select "tag"
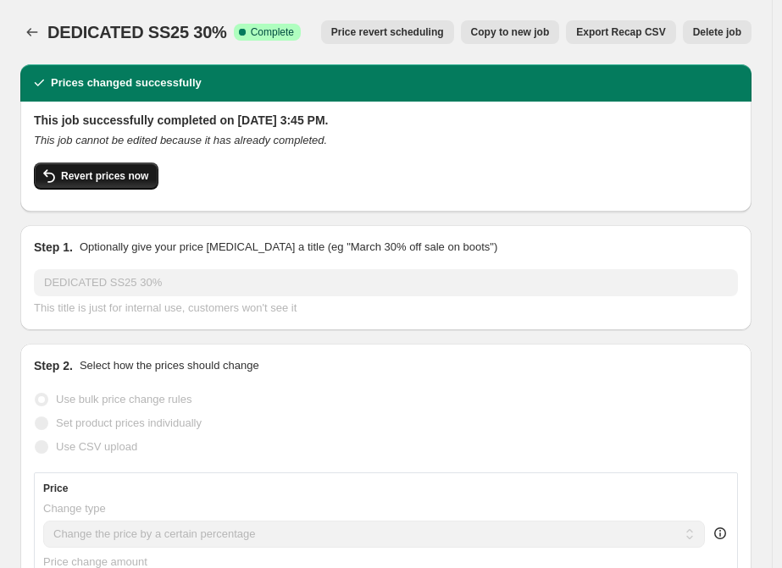
click at [113, 175] on span "Revert prices now" at bounding box center [104, 176] width 87 height 14
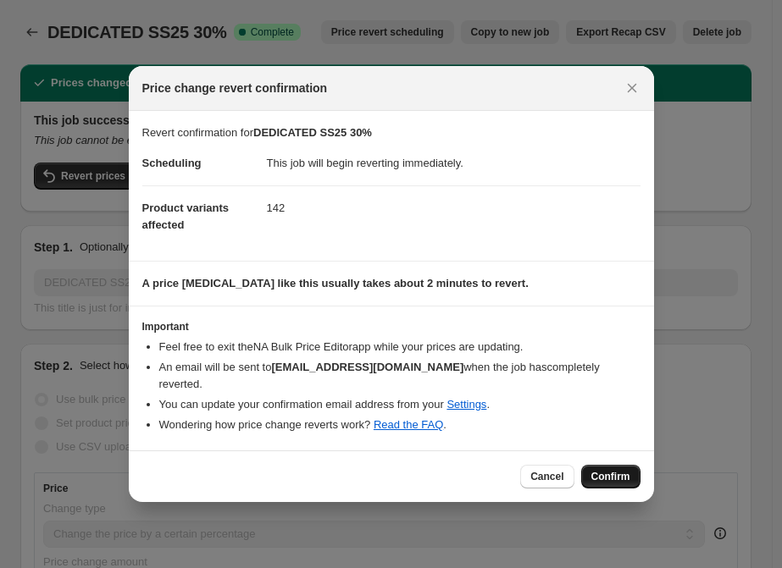
click at [616, 470] on span "Confirm" at bounding box center [610, 477] width 39 height 14
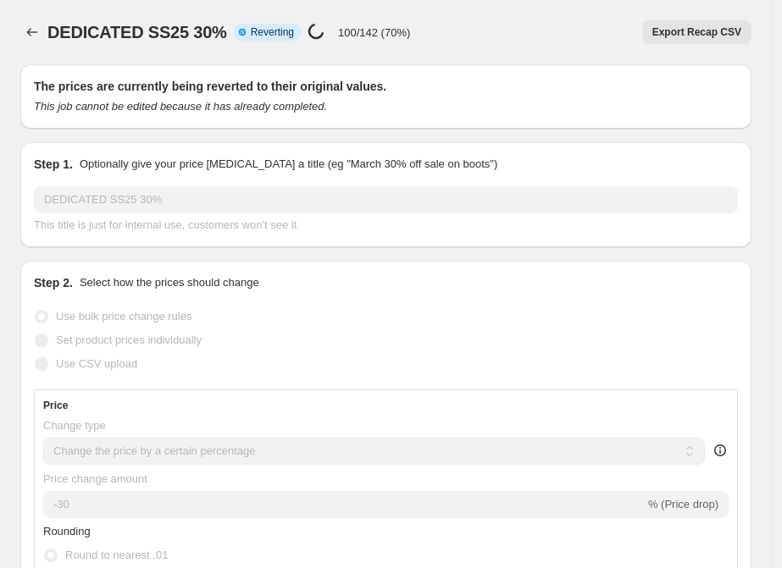
select select "percentage"
select select "vendor"
select select "tag"
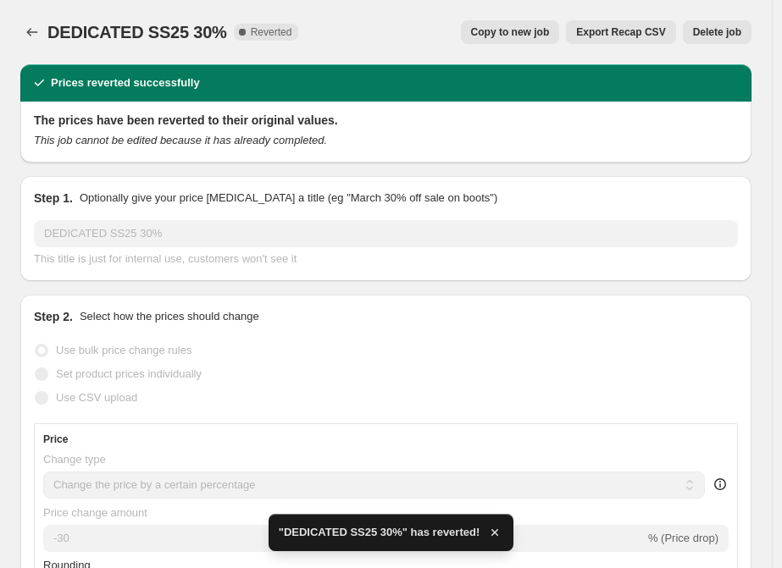
click at [528, 29] on span "Copy to new job" at bounding box center [510, 32] width 79 height 14
select select "percentage"
select select "vendor"
select select "tag"
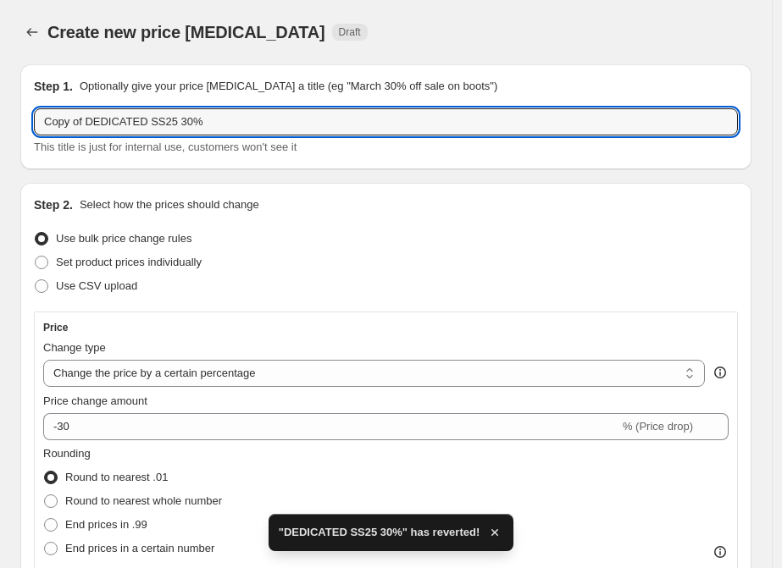
drag, startPoint x: 58, startPoint y: 119, endPoint x: -38, endPoint y: 119, distance: 95.7
click at [0, 119] on html "Home Settings Plans Skip to content Create new price change job. This page is r…" at bounding box center [391, 284] width 782 height 568
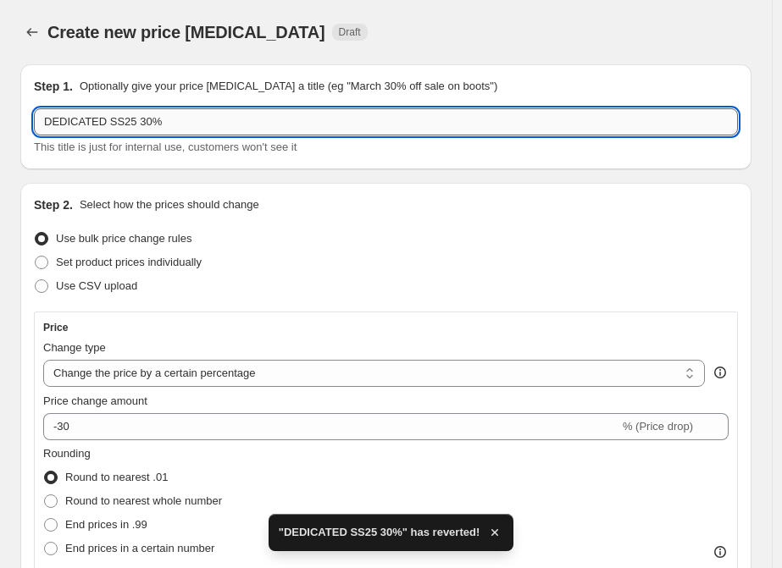
click at [142, 117] on input "DEDICATED SS25 30%" at bounding box center [386, 121] width 704 height 27
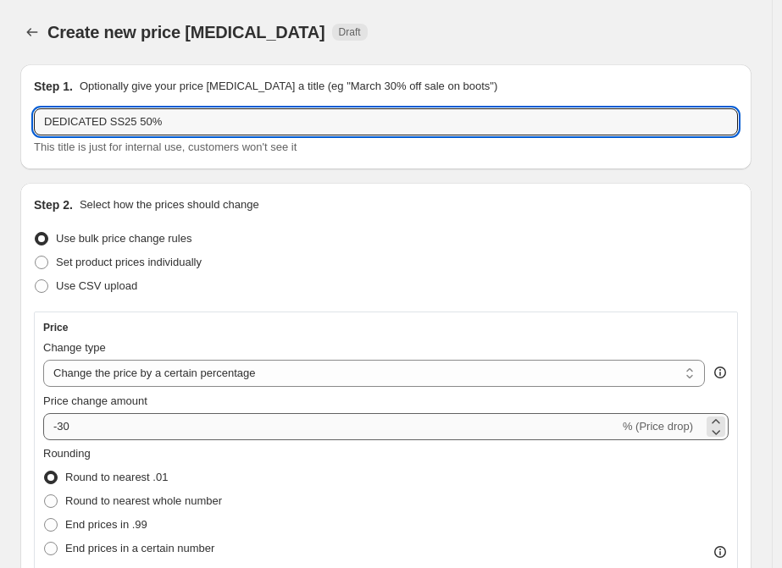
type input "DEDICATED SS25 50%"
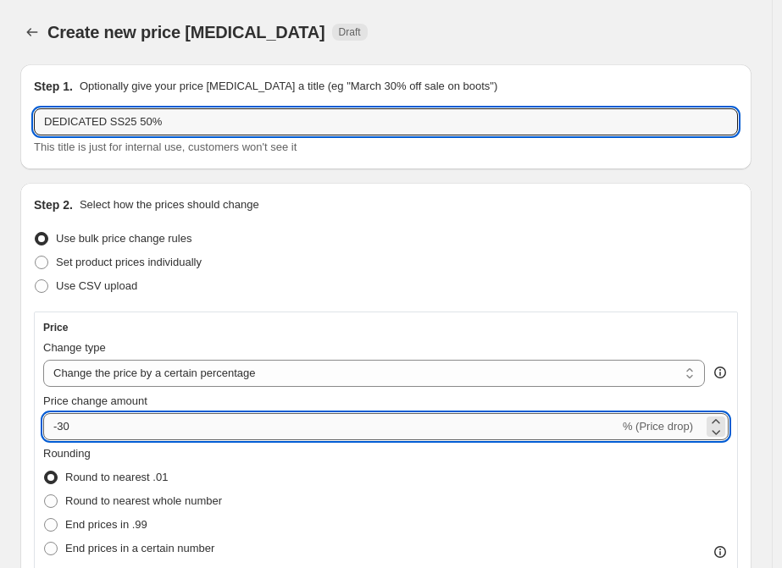
click at [76, 426] on input "-30" at bounding box center [331, 426] width 576 height 27
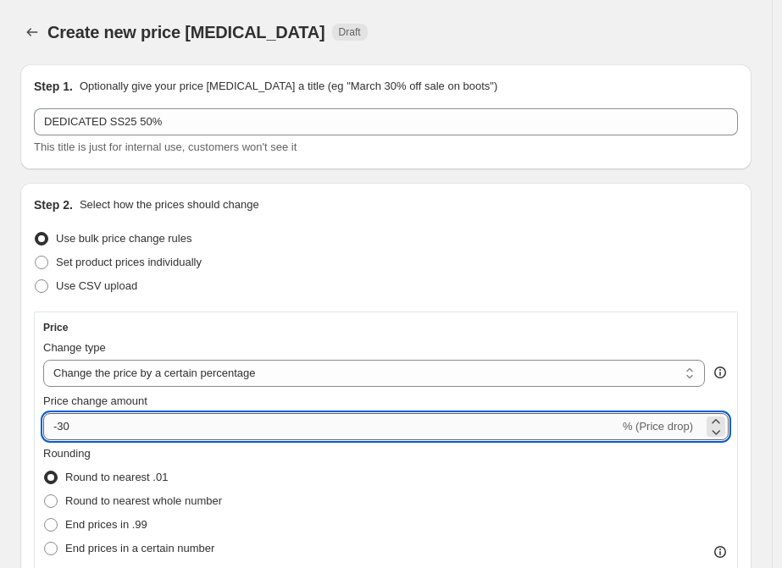
type input "-3"
type input "-50"
click at [385, 280] on div "Use CSV upload" at bounding box center [386, 286] width 704 height 24
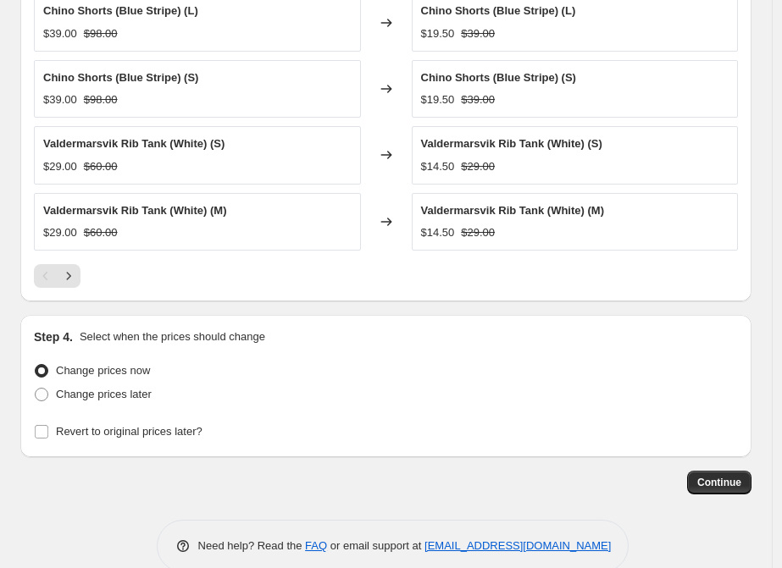
scroll to position [1492, 0]
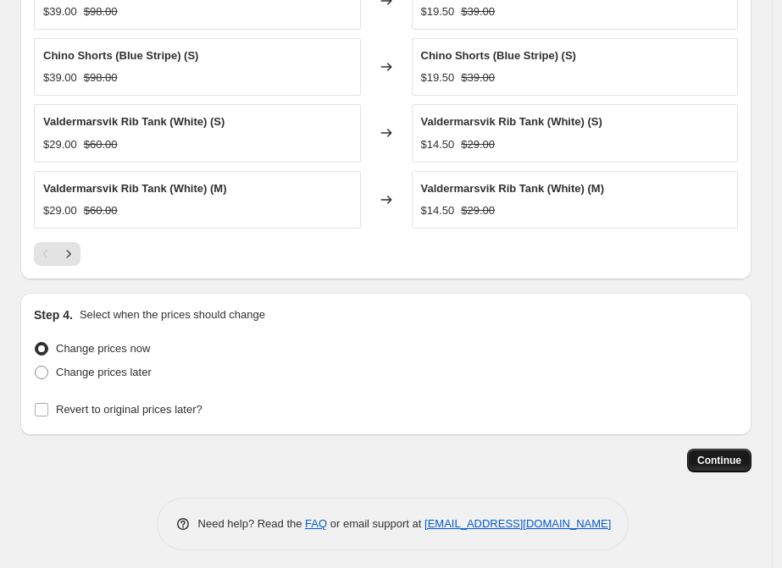
click at [725, 454] on span "Continue" at bounding box center [719, 461] width 44 height 14
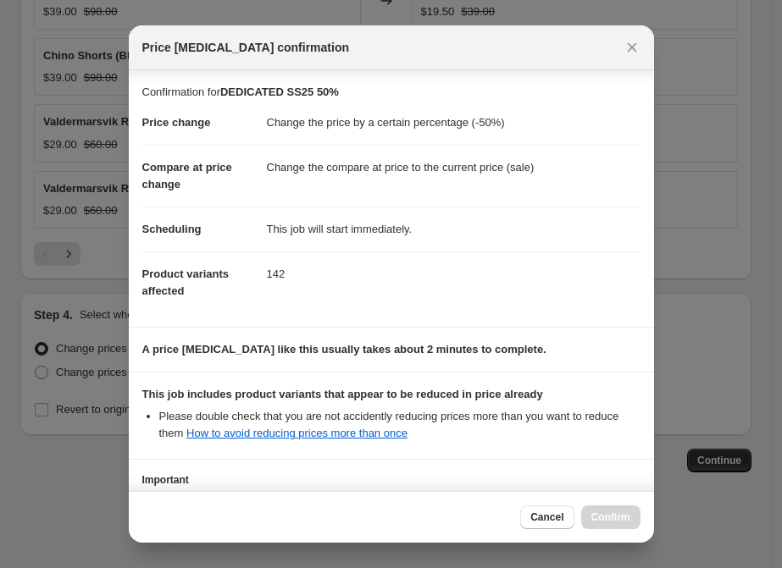
scroll to position [141, 0]
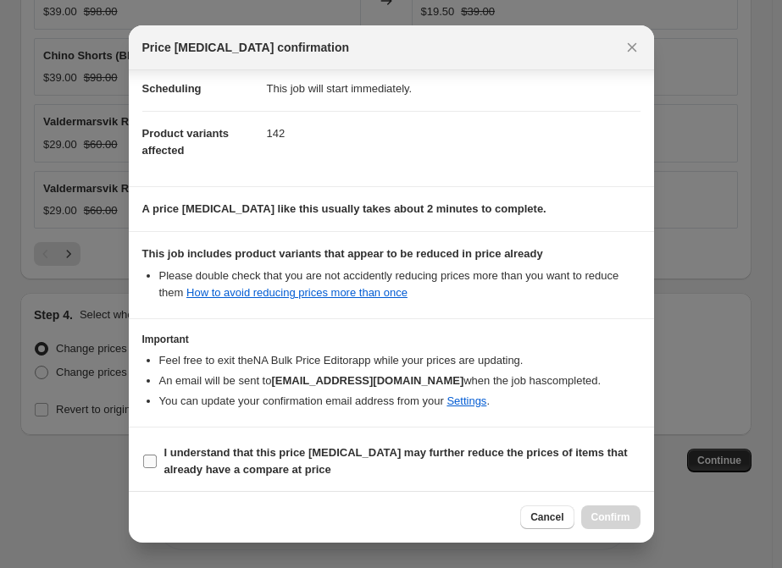
click at [148, 455] on input "I understand that this price change job may further reduce the prices of items …" at bounding box center [150, 462] width 14 height 14
checkbox input "true"
click at [595, 513] on span "Confirm" at bounding box center [610, 518] width 39 height 14
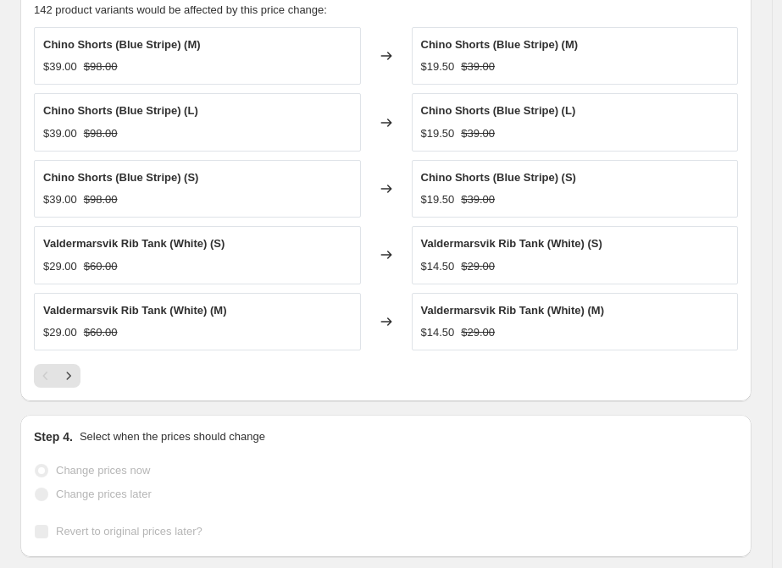
scroll to position [1536, 0]
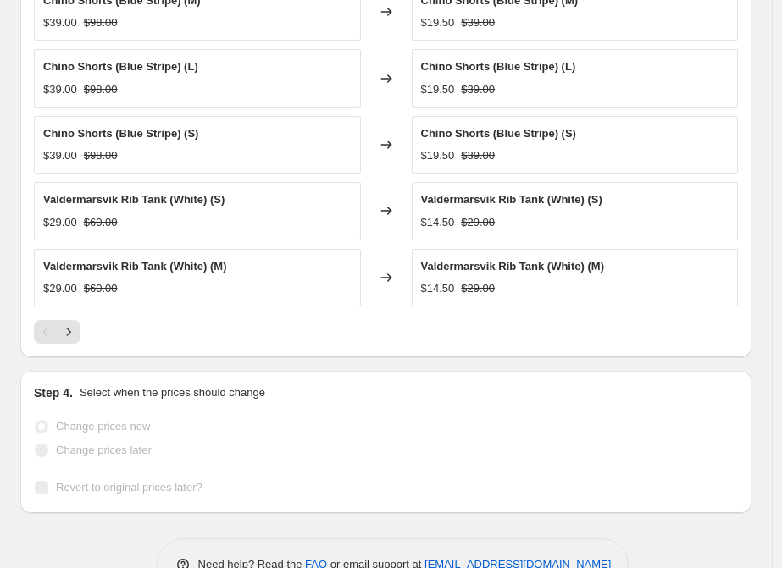
select select "percentage"
select select "vendor"
select select "tag"
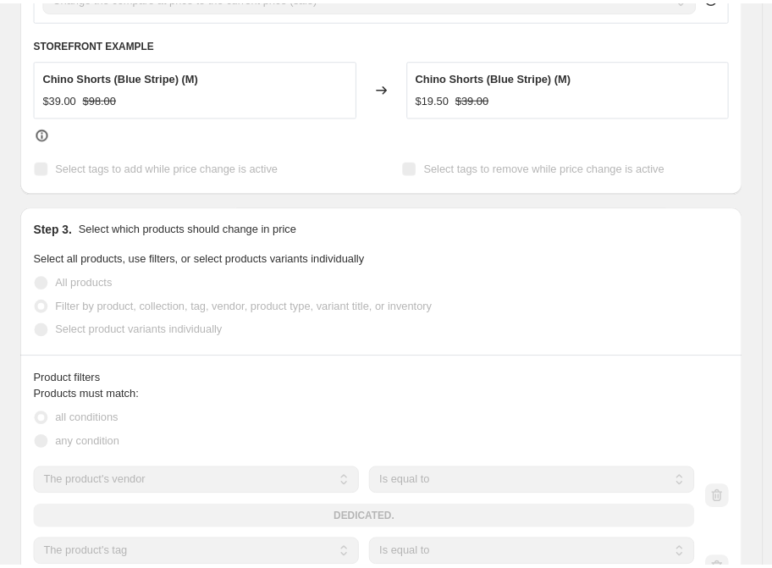
scroll to position [941, 0]
